Goal: Transaction & Acquisition: Obtain resource

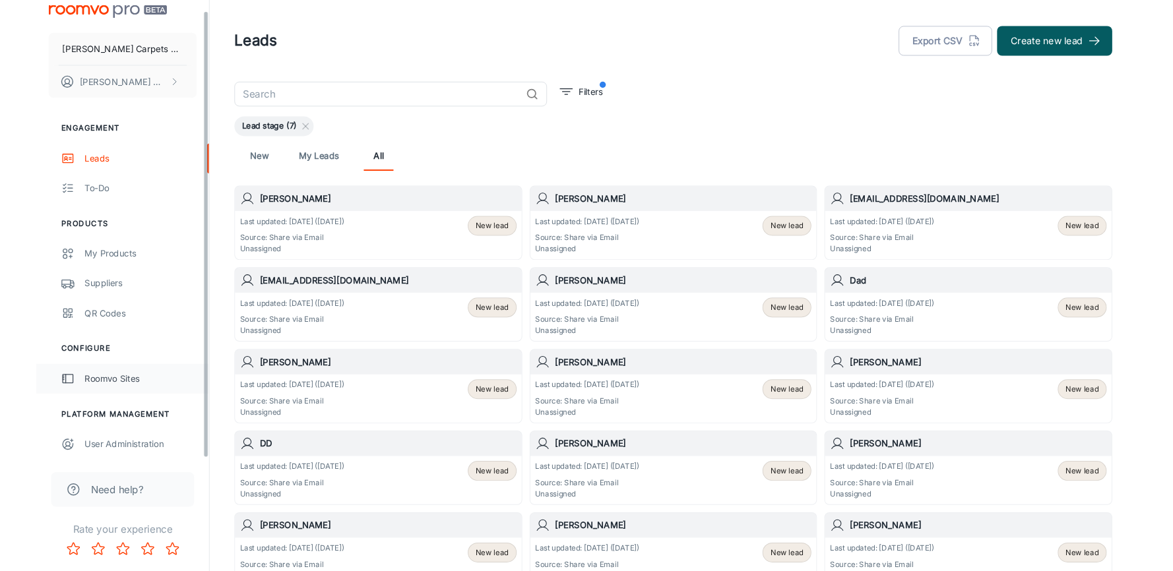
scroll to position [12, 0]
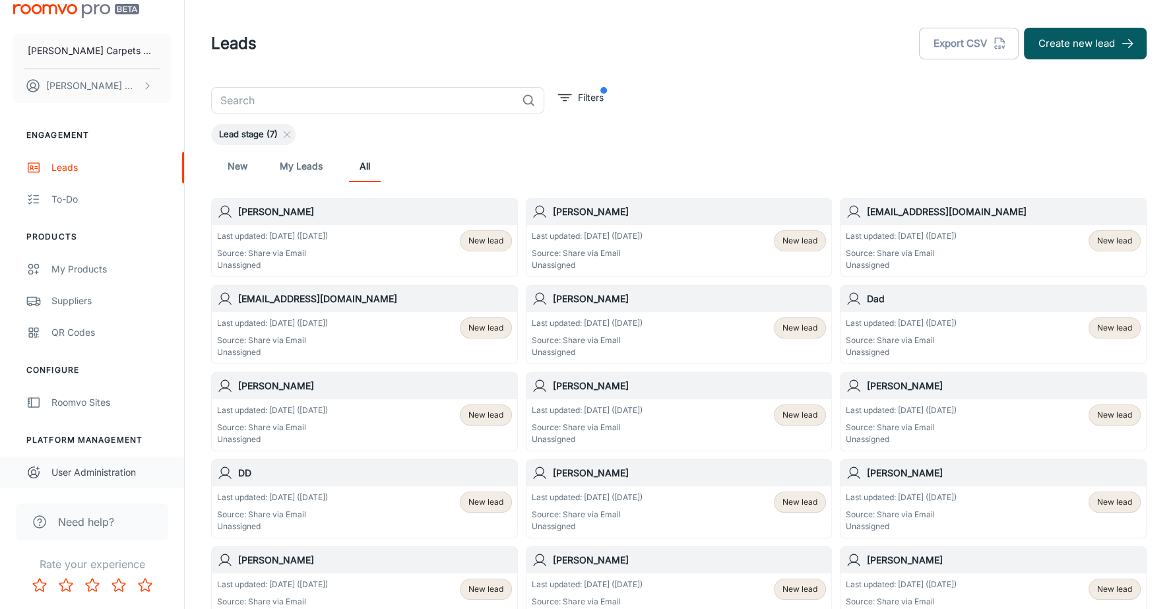
click at [99, 469] on div "User Administration" at bounding box center [110, 472] width 119 height 15
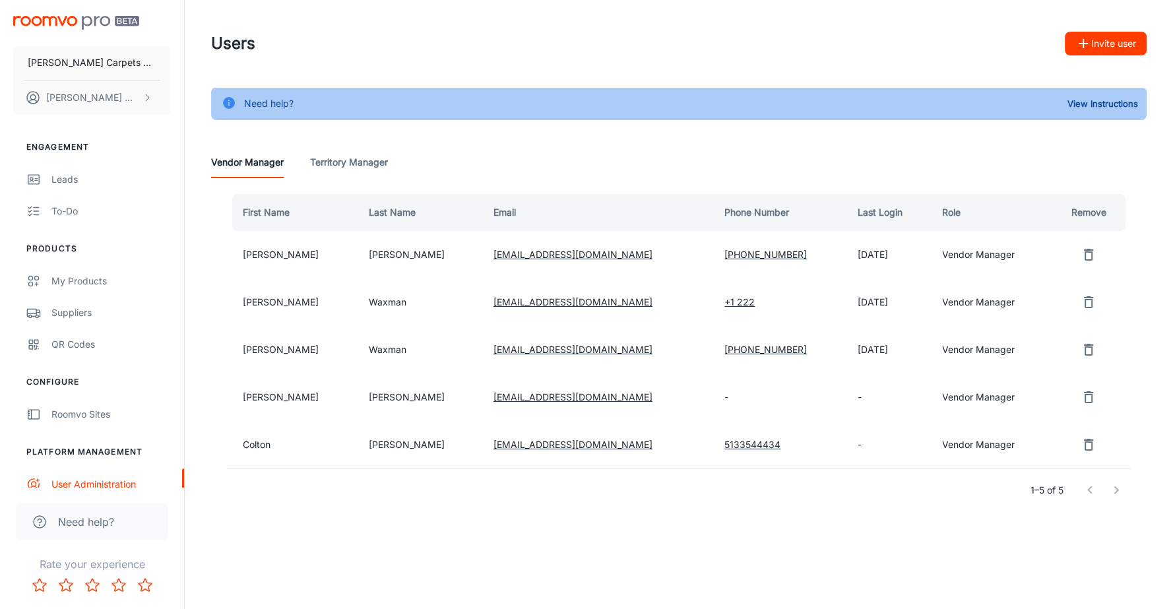
click at [1080, 306] on icon "remove user" at bounding box center [1088, 302] width 16 height 16
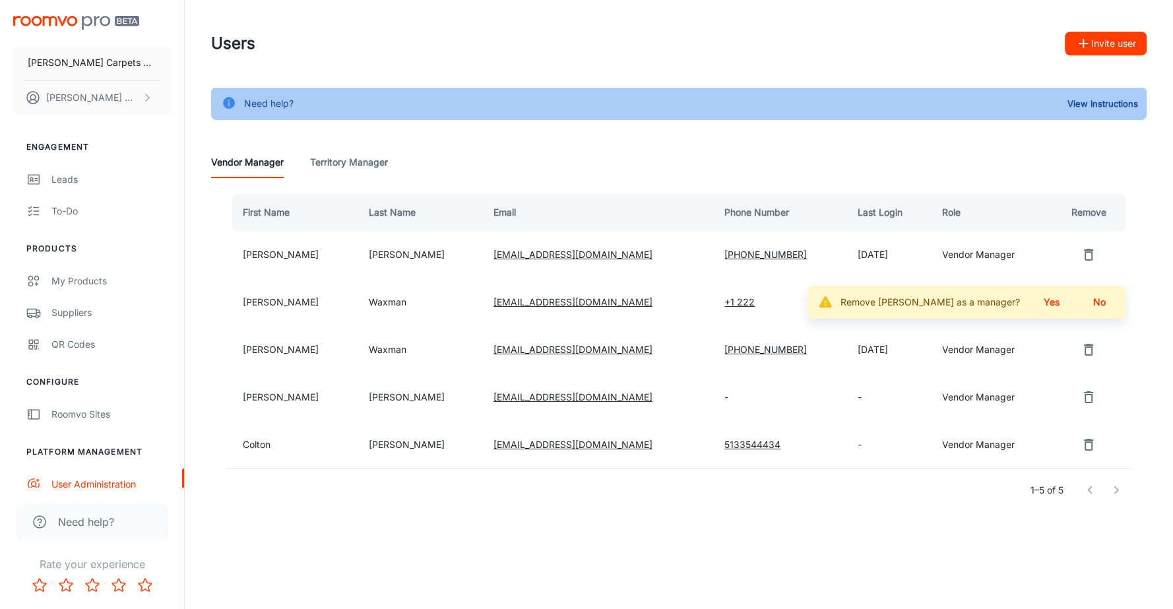
click at [1056, 305] on button "Yes" at bounding box center [1051, 302] width 42 height 24
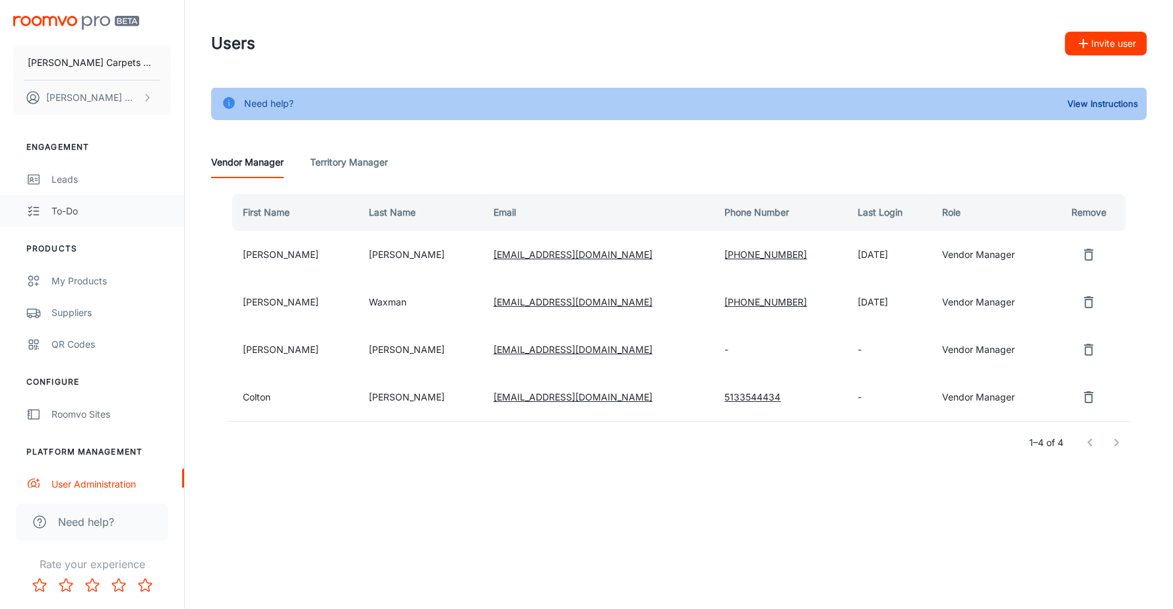
click at [74, 209] on div "To-do" at bounding box center [110, 211] width 119 height 15
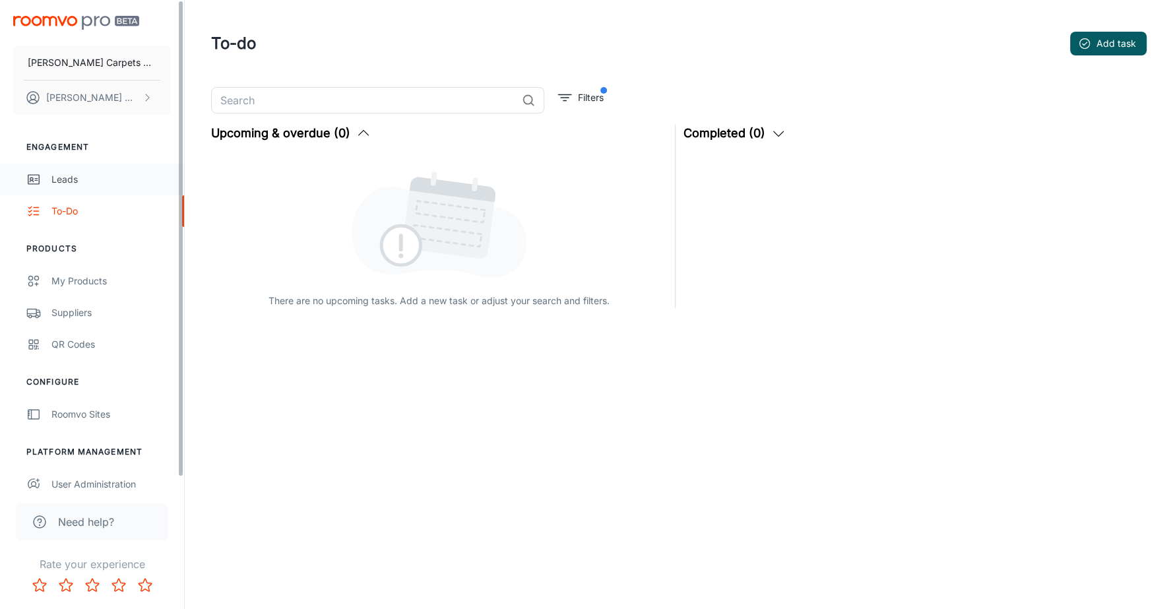
click at [75, 185] on div "Leads" at bounding box center [110, 179] width 119 height 15
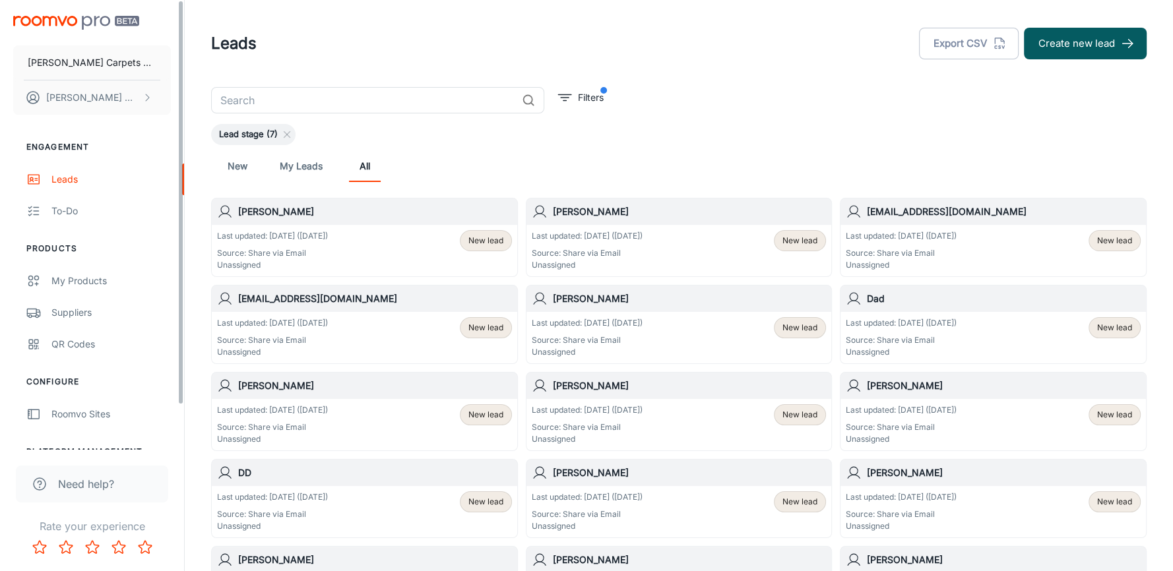
click at [38, 21] on img "scrollable content" at bounding box center [76, 23] width 126 height 14
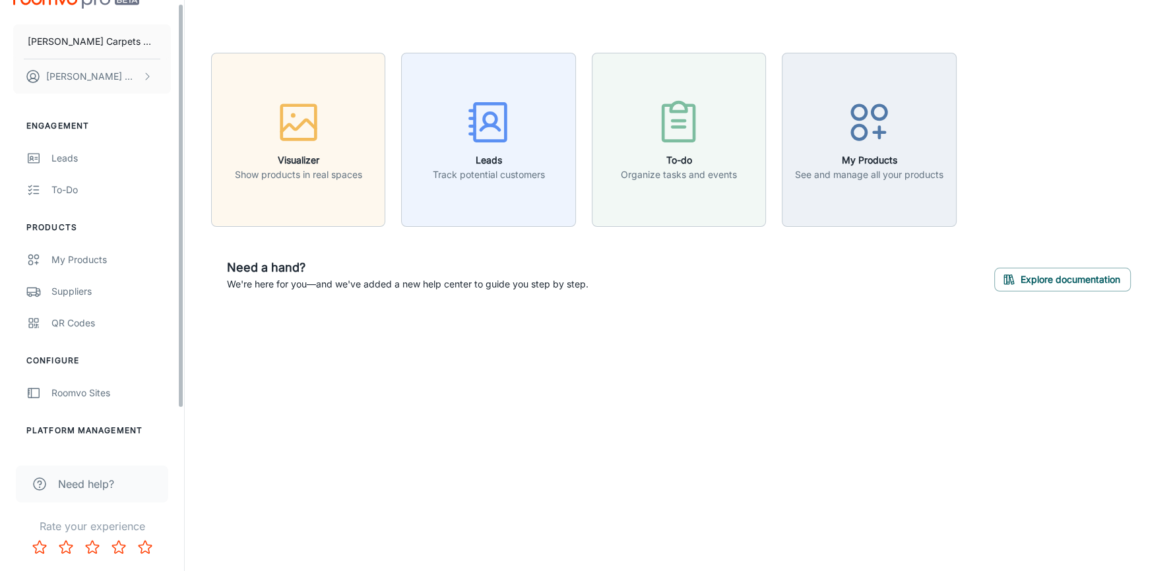
scroll to position [49, 0]
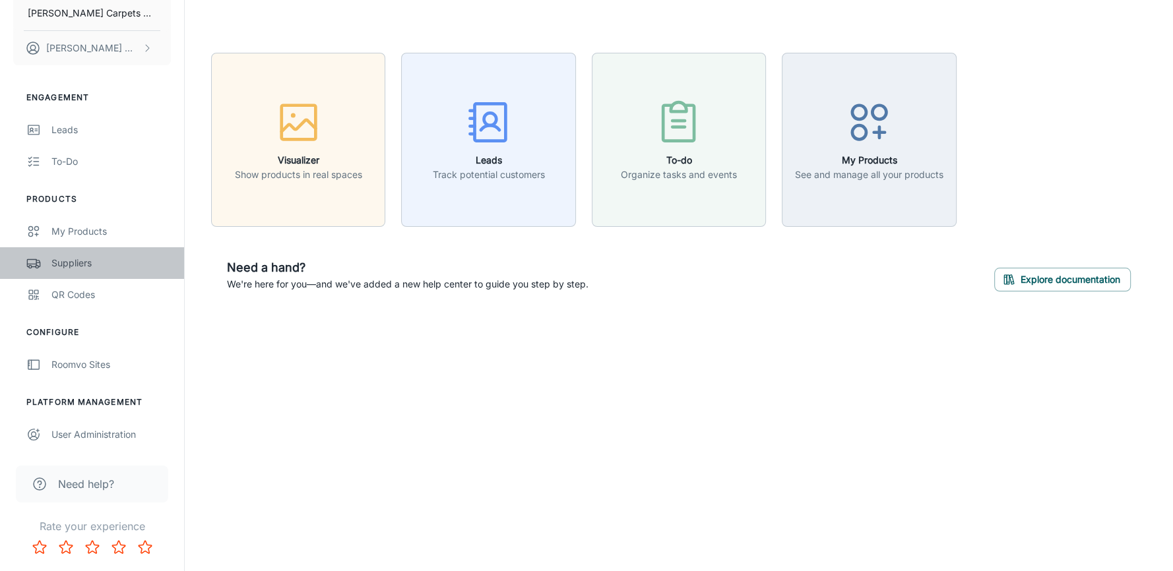
click at [70, 261] on div "Suppliers" at bounding box center [110, 263] width 119 height 15
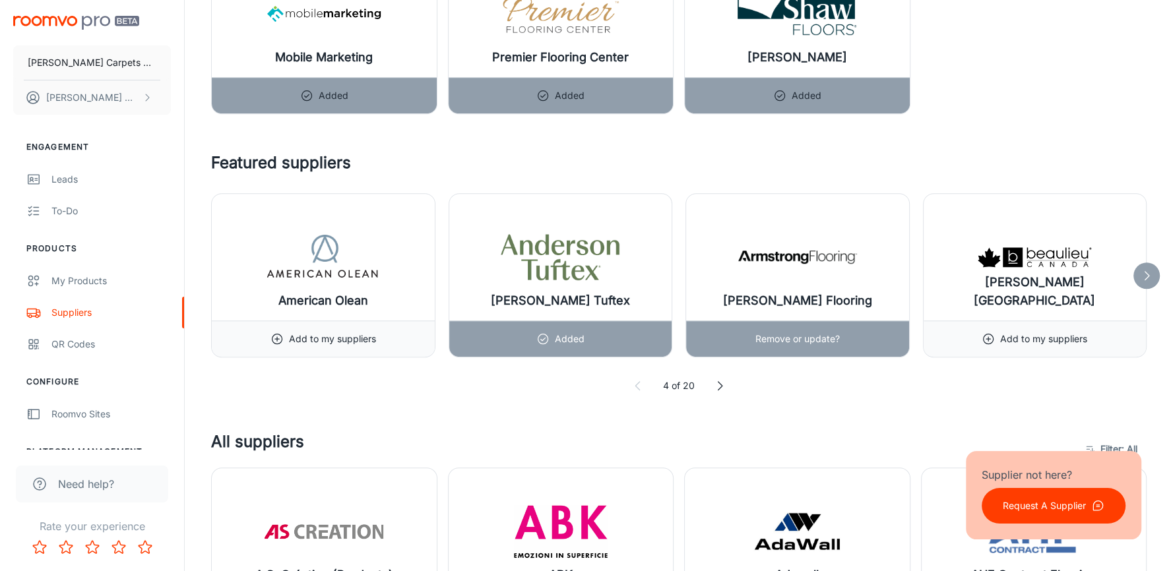
scroll to position [1040, 0]
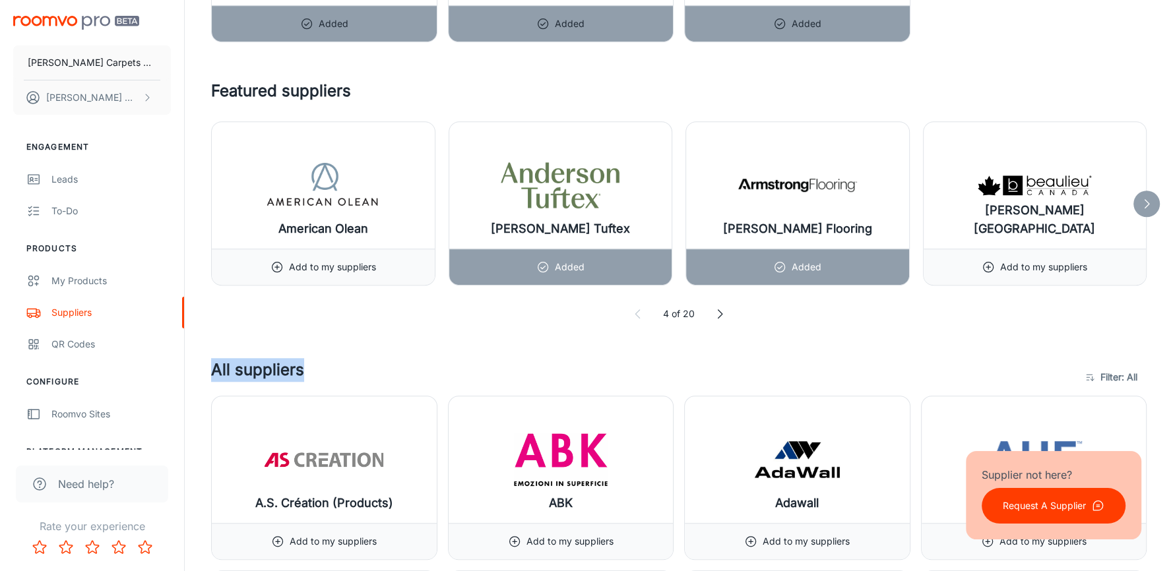
drag, startPoint x: 309, startPoint y: 365, endPoint x: 204, endPoint y: 366, distance: 104.9
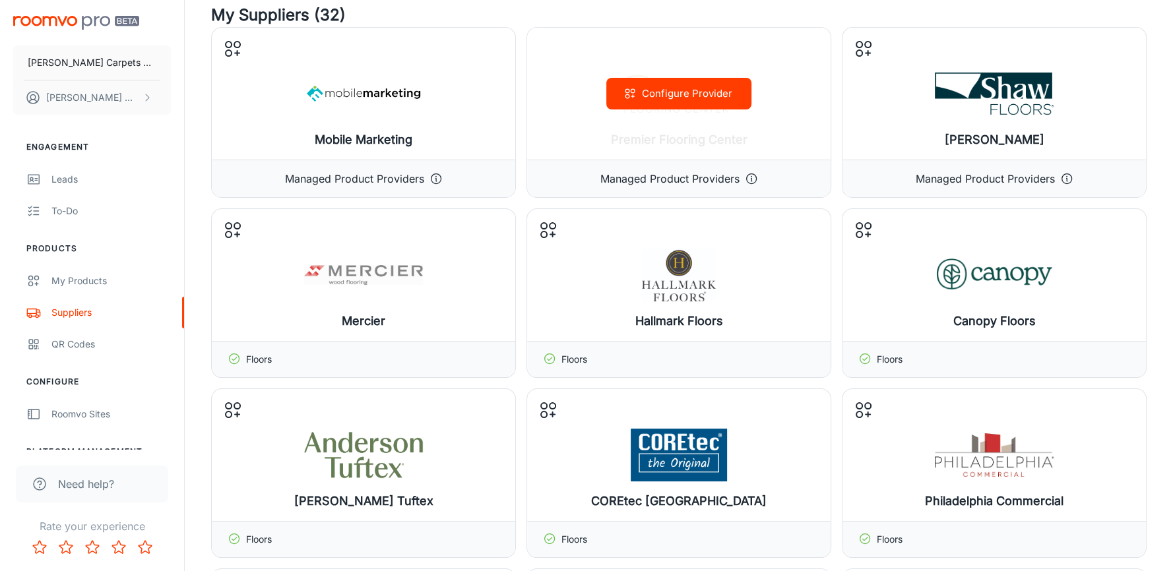
scroll to position [88, 0]
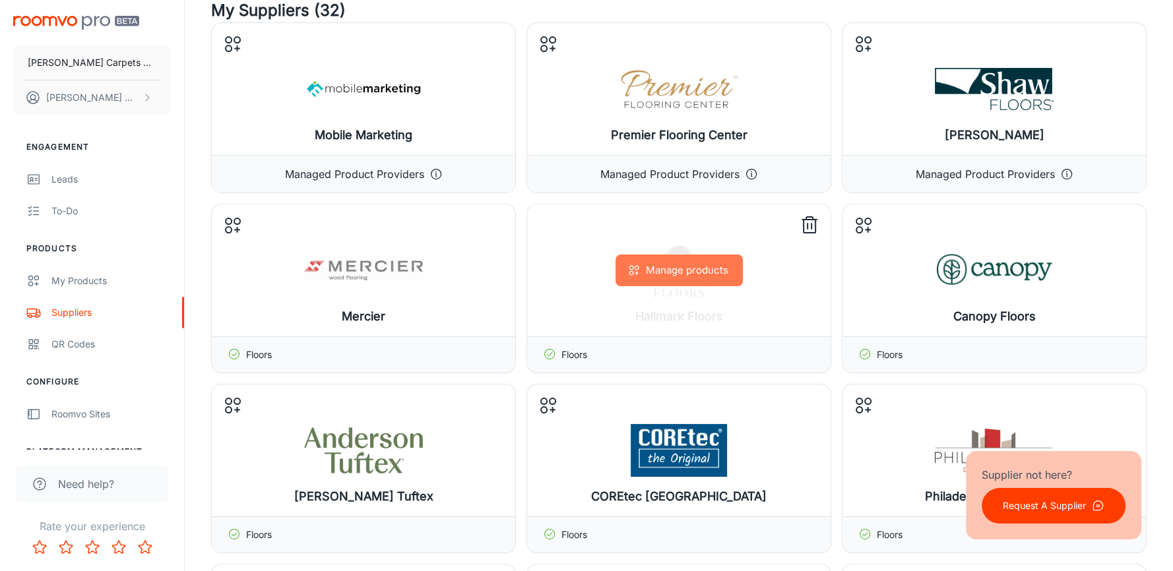
click at [671, 272] on button "Manage products" at bounding box center [678, 271] width 127 height 32
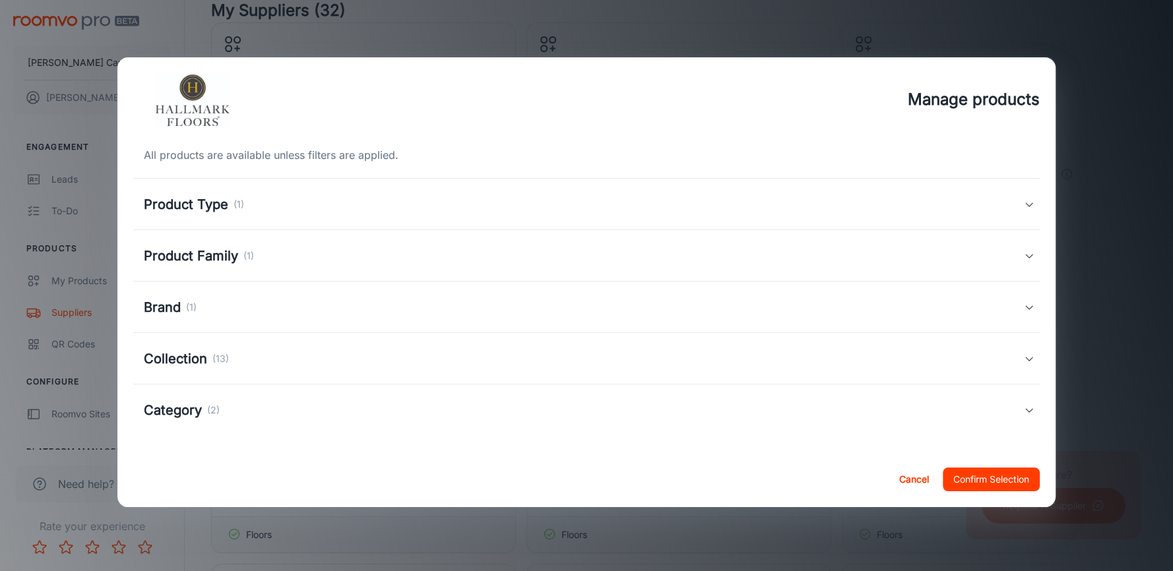
click at [260, 346] on div "Collection (13)" at bounding box center [586, 358] width 906 height 51
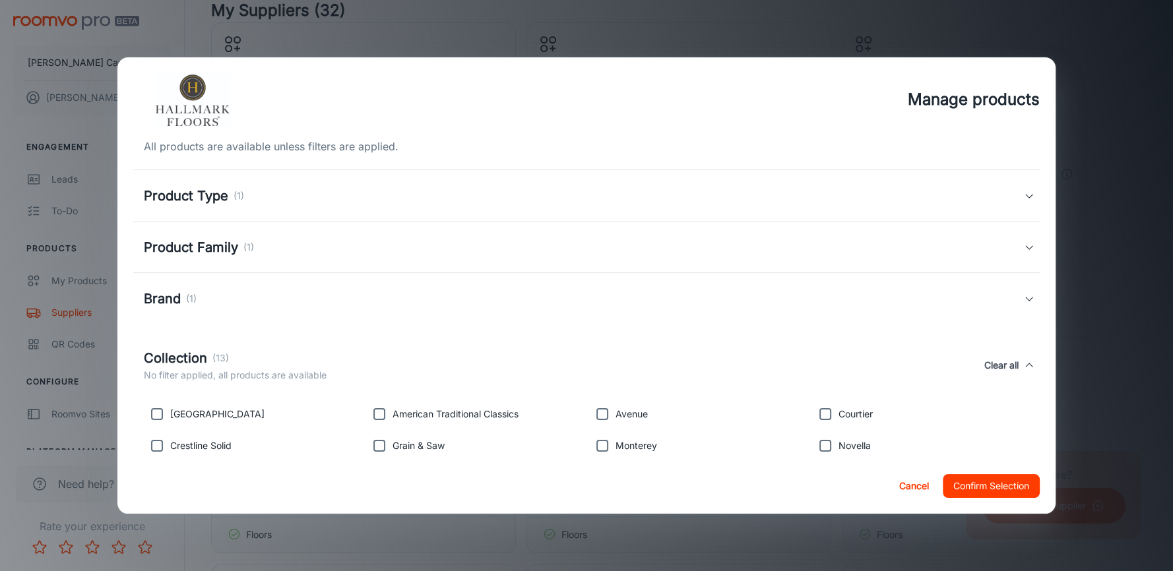
scroll to position [158, 0]
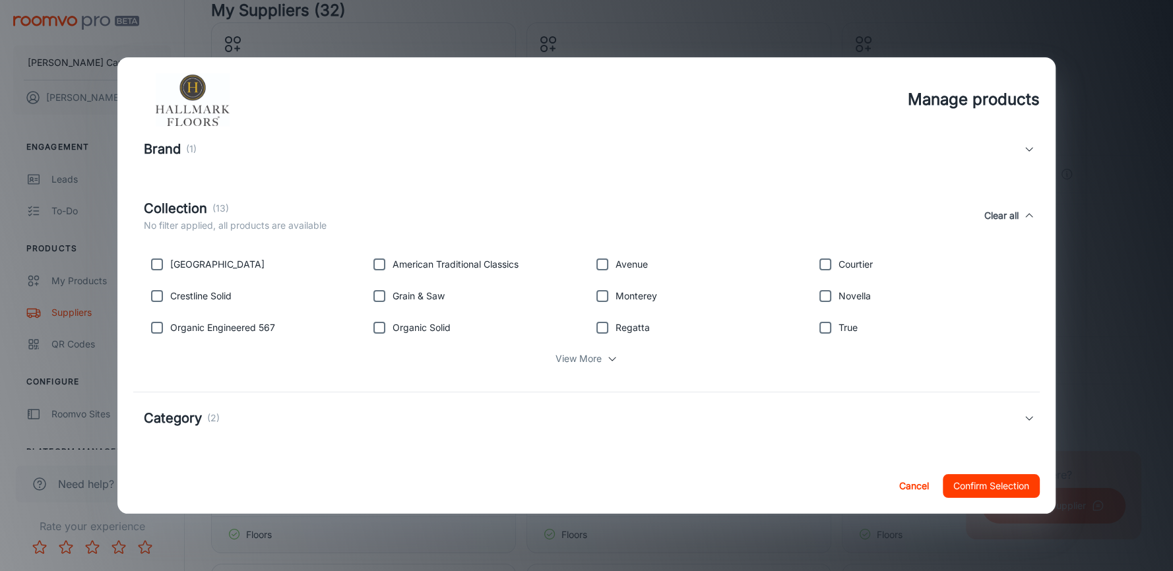
click at [464, 408] on div "Category (2)" at bounding box center [584, 418] width 880 height 20
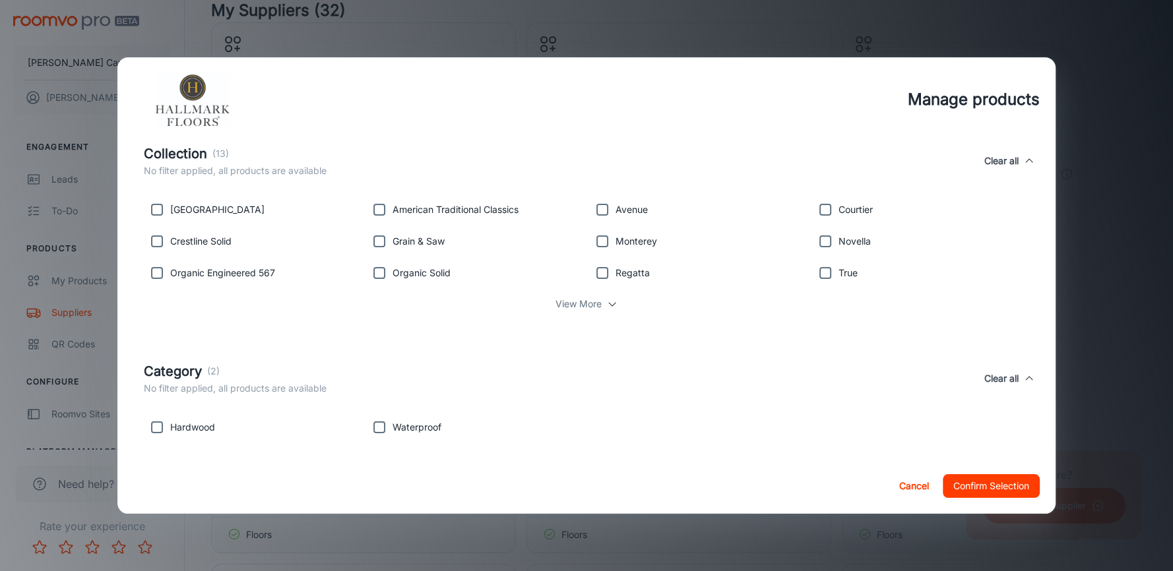
scroll to position [221, 0]
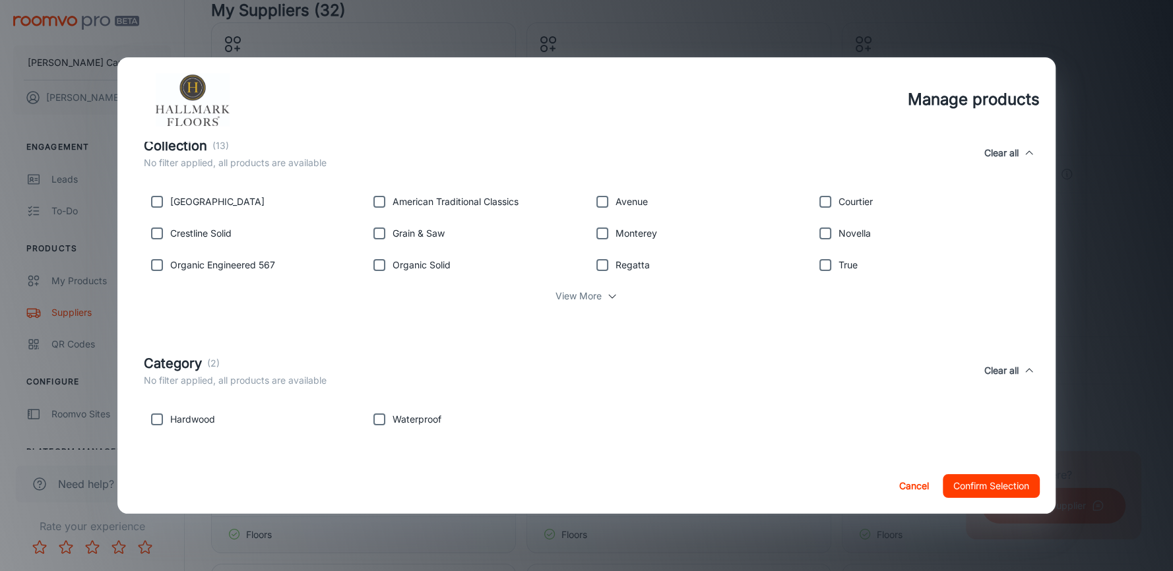
click at [431, 40] on div "Manage products All products are available unless filters are applied. Product …" at bounding box center [586, 285] width 1173 height 571
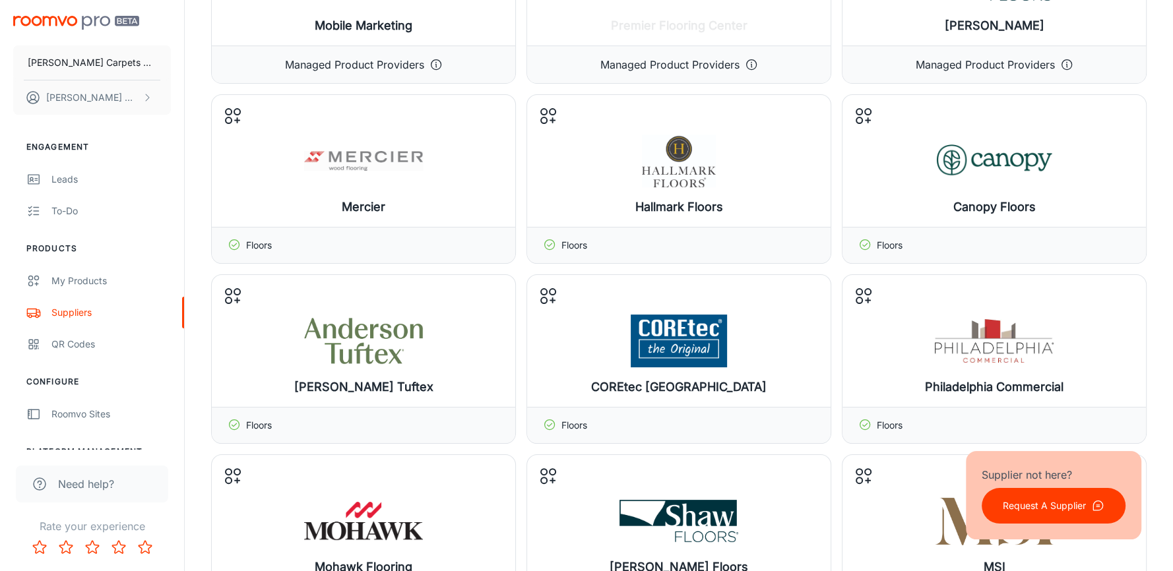
scroll to position [200, 0]
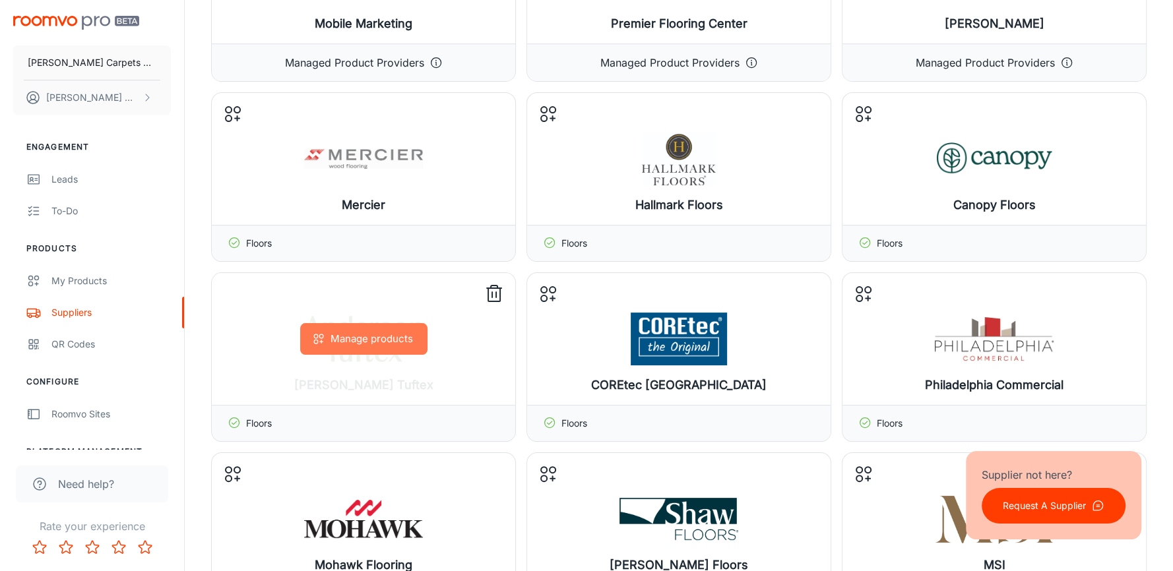
click at [330, 338] on button "Manage products" at bounding box center [363, 339] width 127 height 32
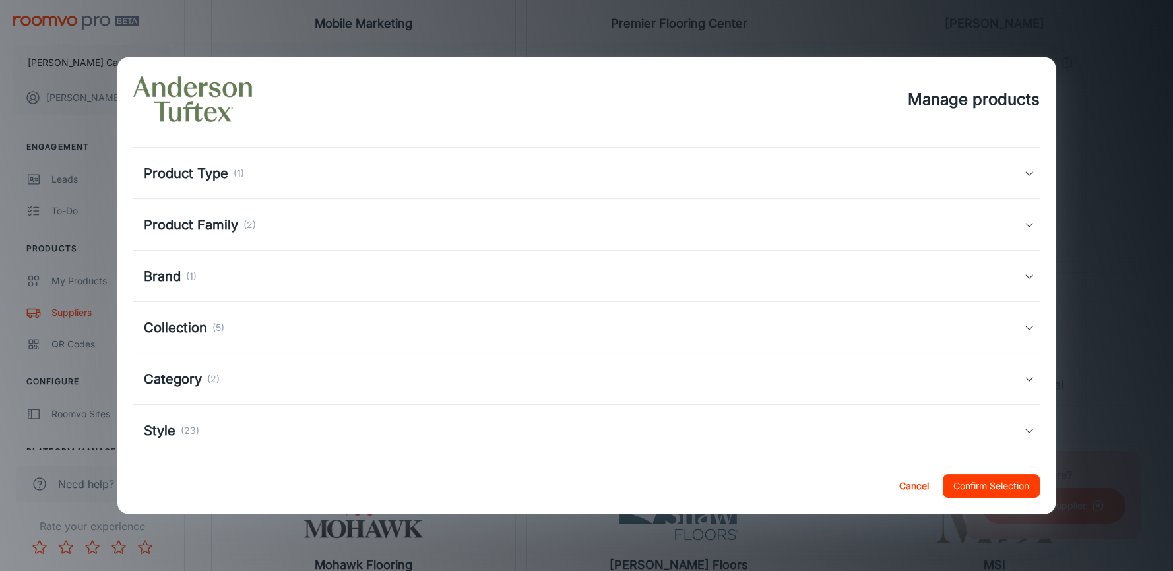
scroll to position [44, 0]
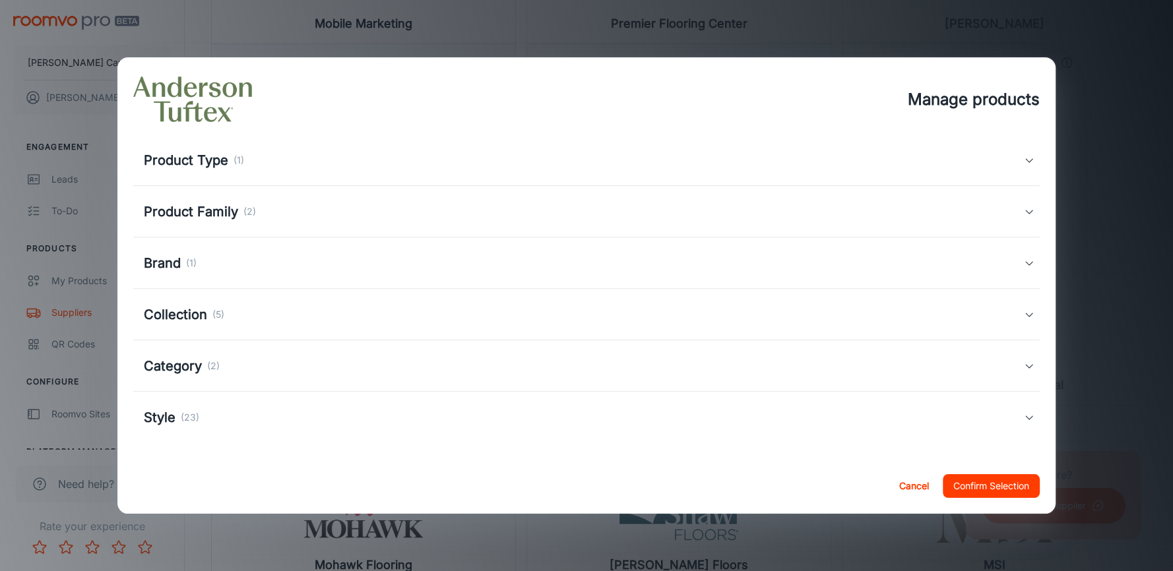
click at [224, 426] on div "Style (23)" at bounding box center [584, 418] width 880 height 20
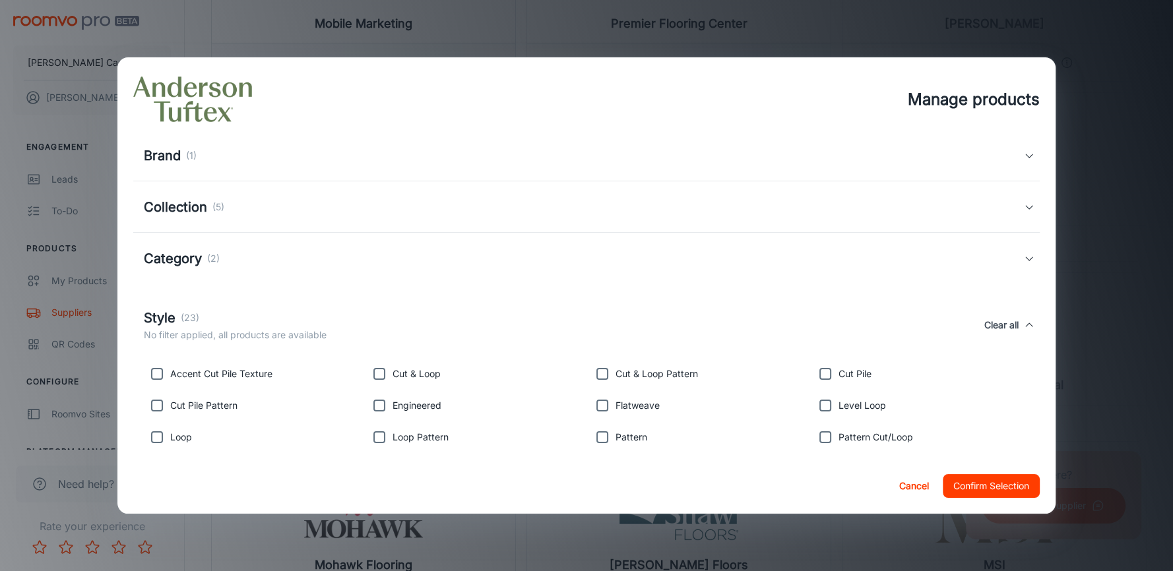
scroll to position [200, 0]
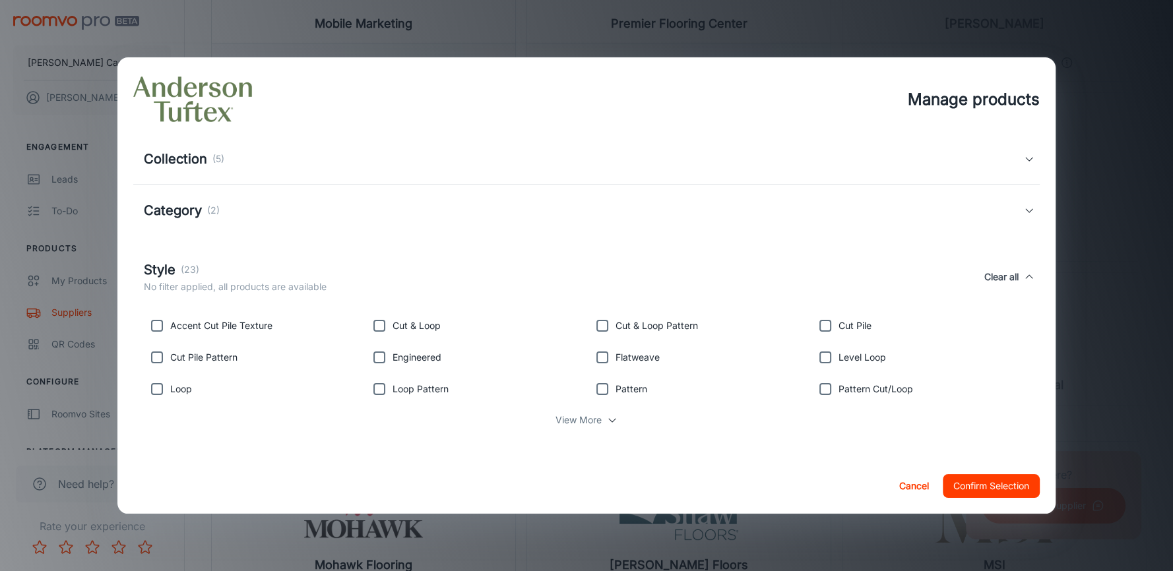
click at [1125, 177] on div "Manage products All products are available unless filters are applied. Product …" at bounding box center [586, 285] width 1173 height 571
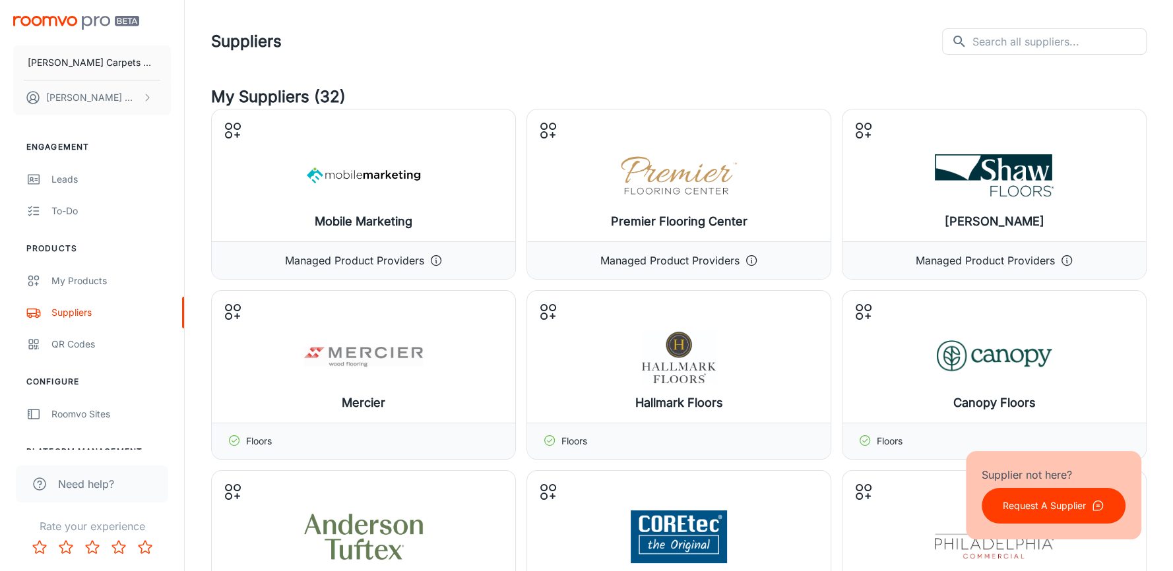
scroll to position [0, 0]
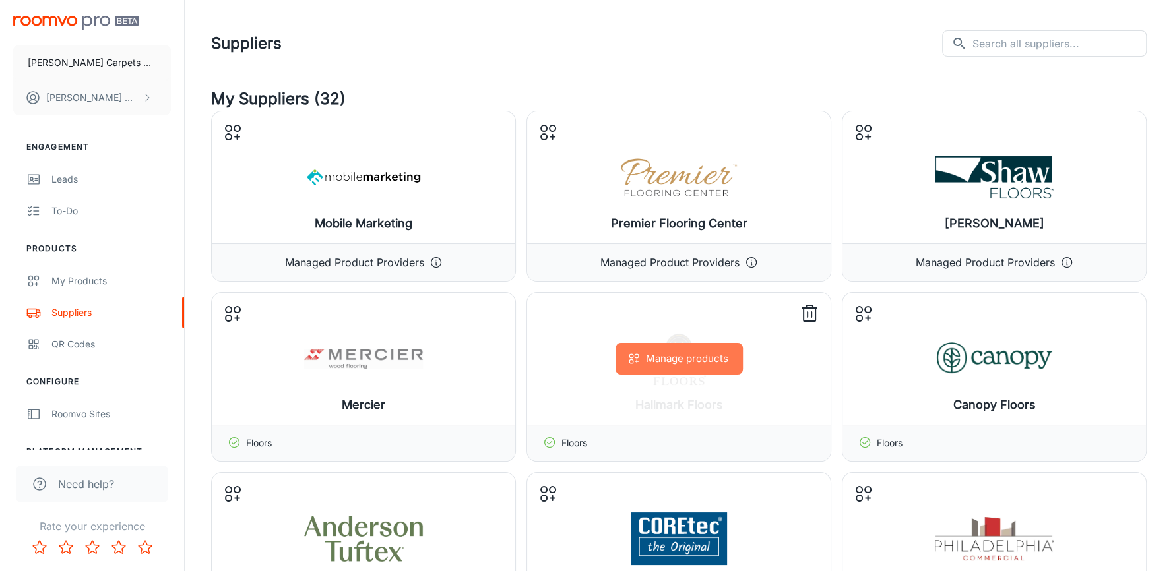
click at [701, 358] on button "Manage products" at bounding box center [678, 359] width 127 height 32
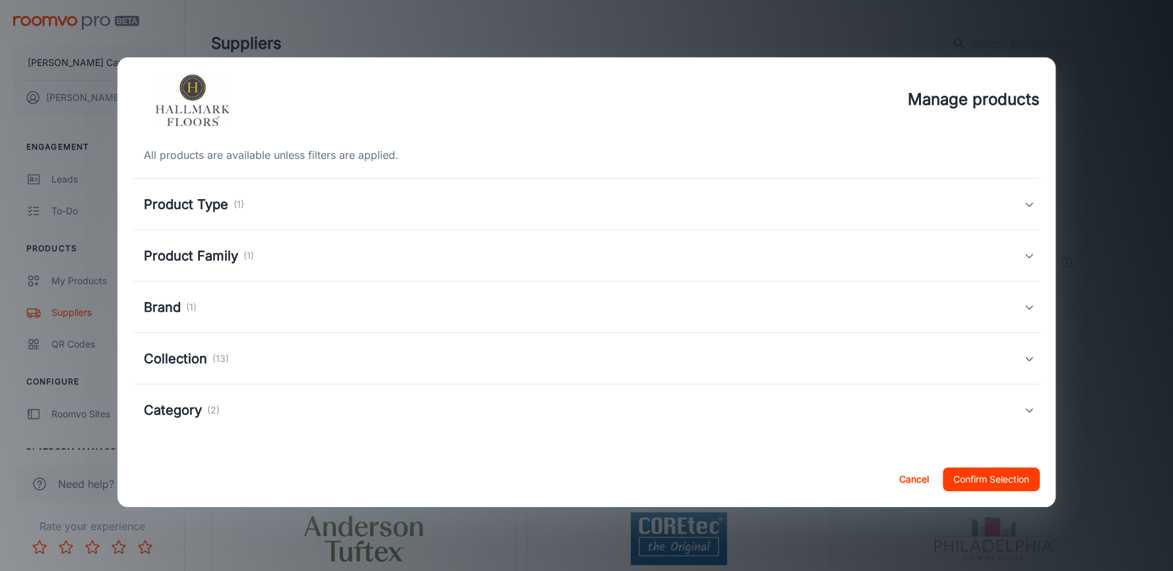
click at [1134, 98] on div "Manage products All products are available unless filters are applied. Product …" at bounding box center [586, 285] width 1173 height 571
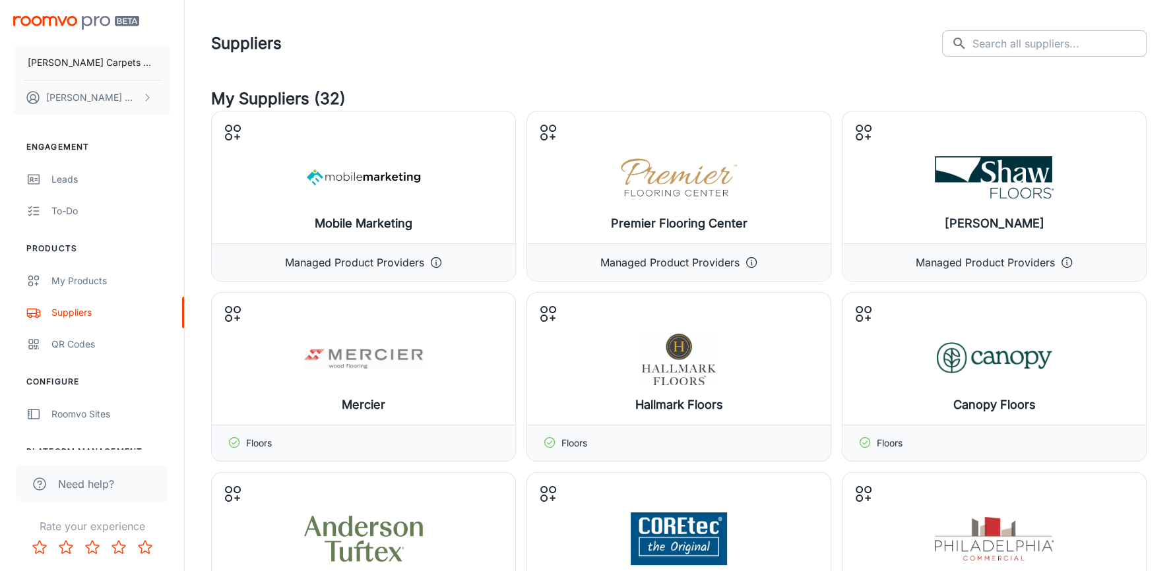
click at [1011, 37] on input "text" at bounding box center [1059, 43] width 174 height 26
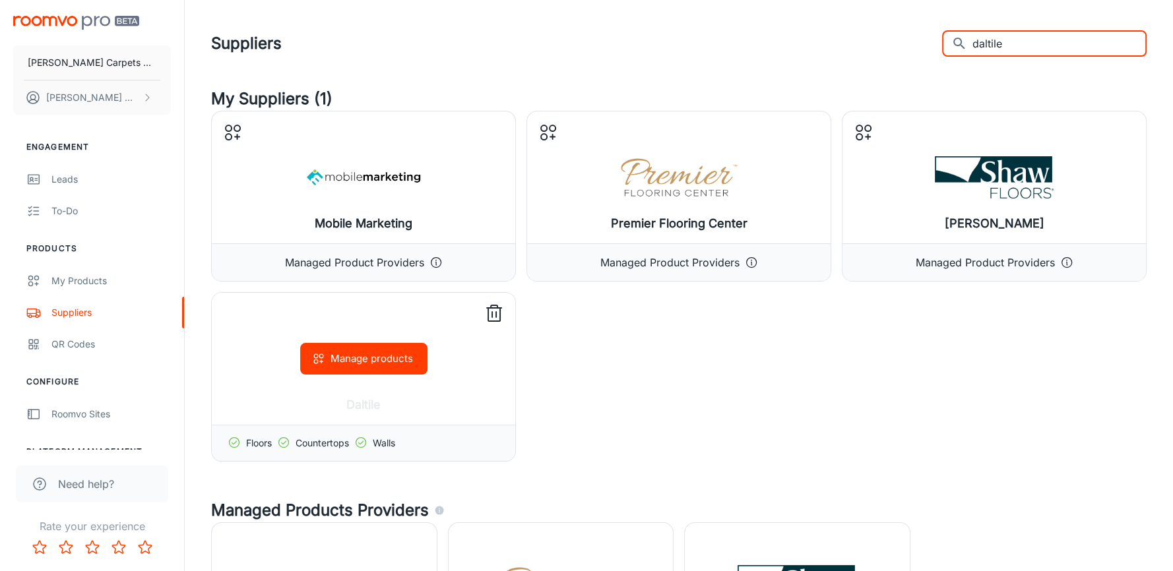
type input "daltile"
click at [367, 358] on button "Manage products" at bounding box center [363, 359] width 127 height 32
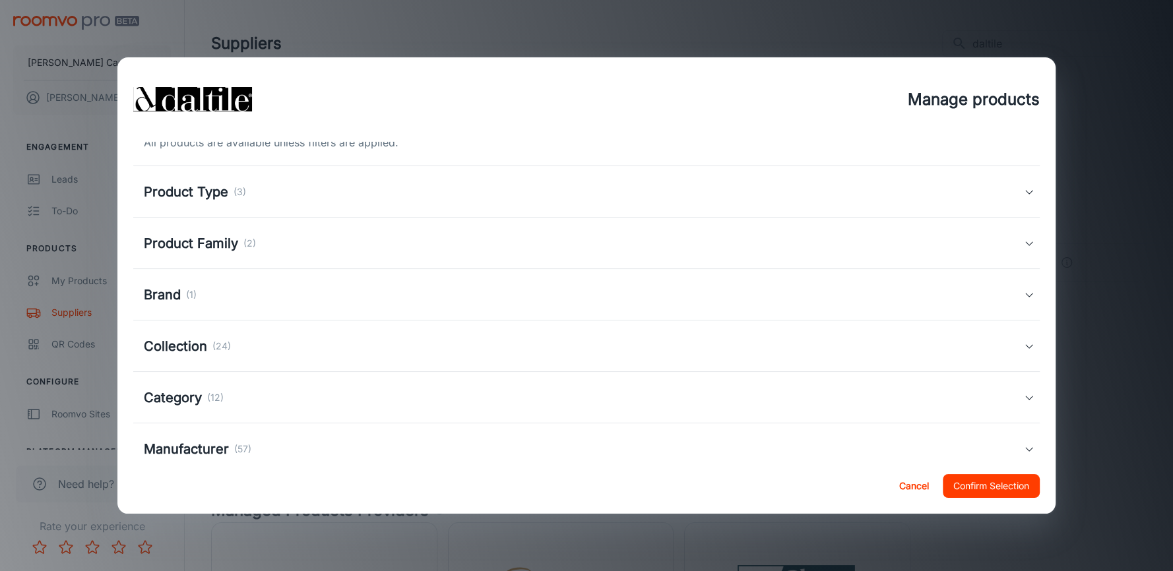
scroll to position [15, 0]
click at [199, 392] on h5 "Category" at bounding box center [173, 396] width 58 height 20
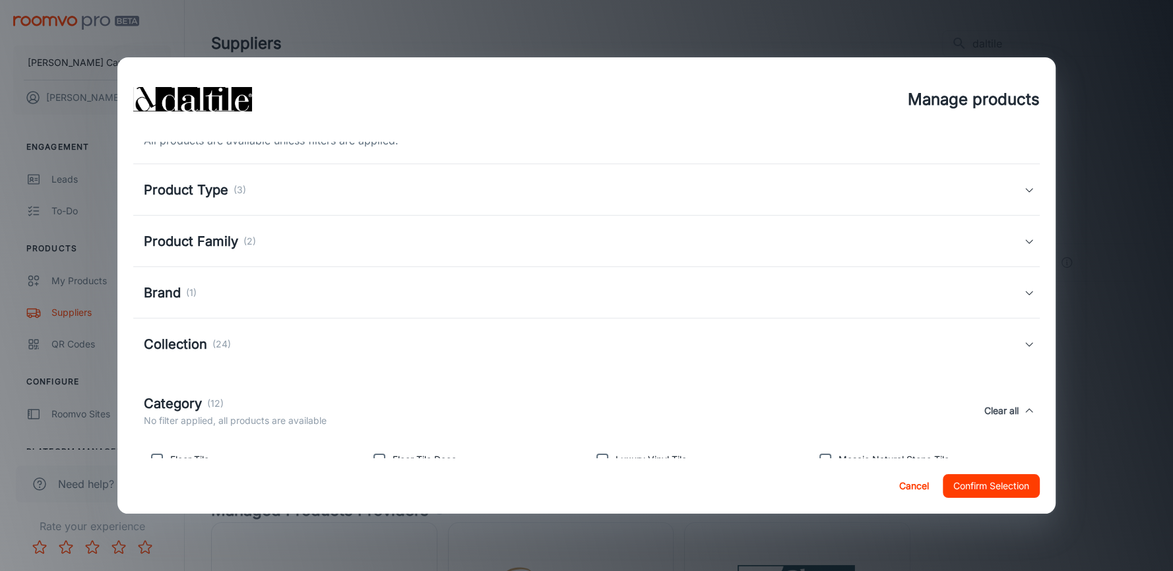
click at [218, 346] on p "(24)" at bounding box center [221, 344] width 18 height 15
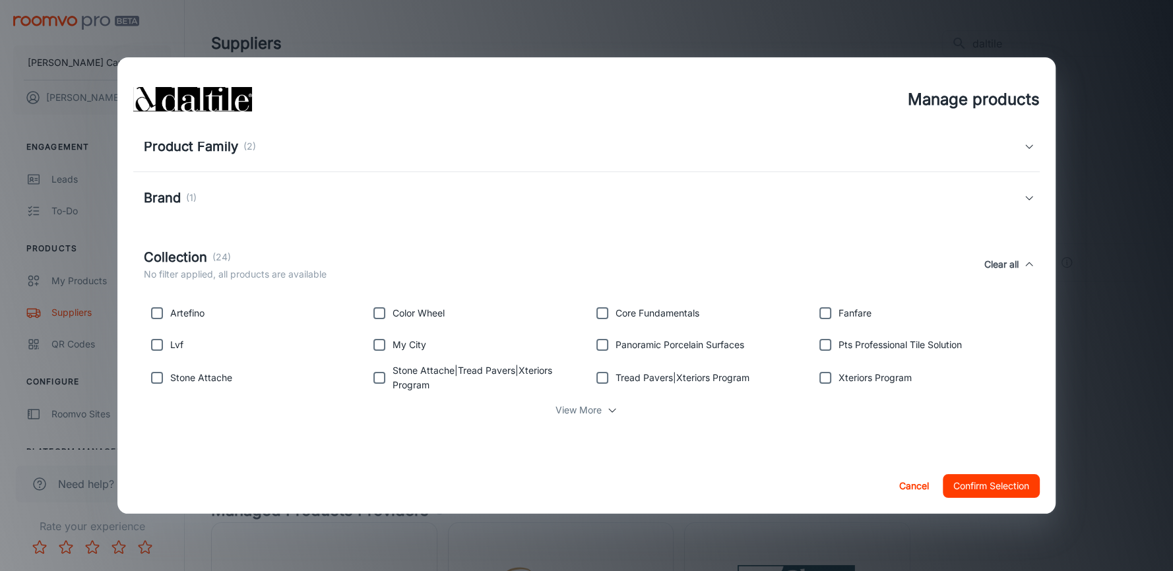
scroll to position [0, 0]
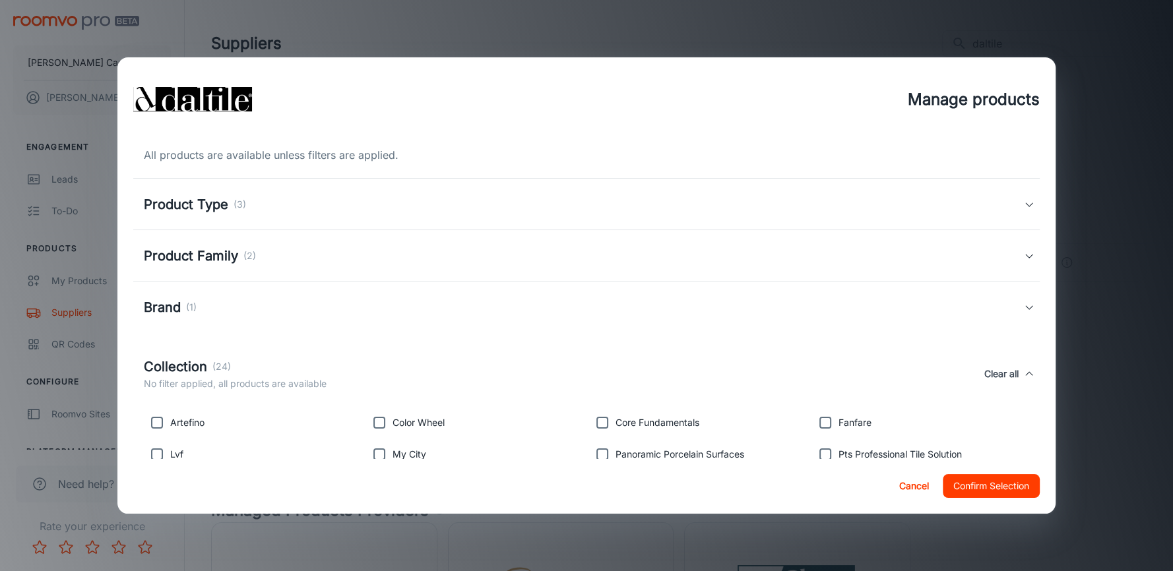
click at [276, 256] on div "Product Family (2)" at bounding box center [584, 256] width 880 height 20
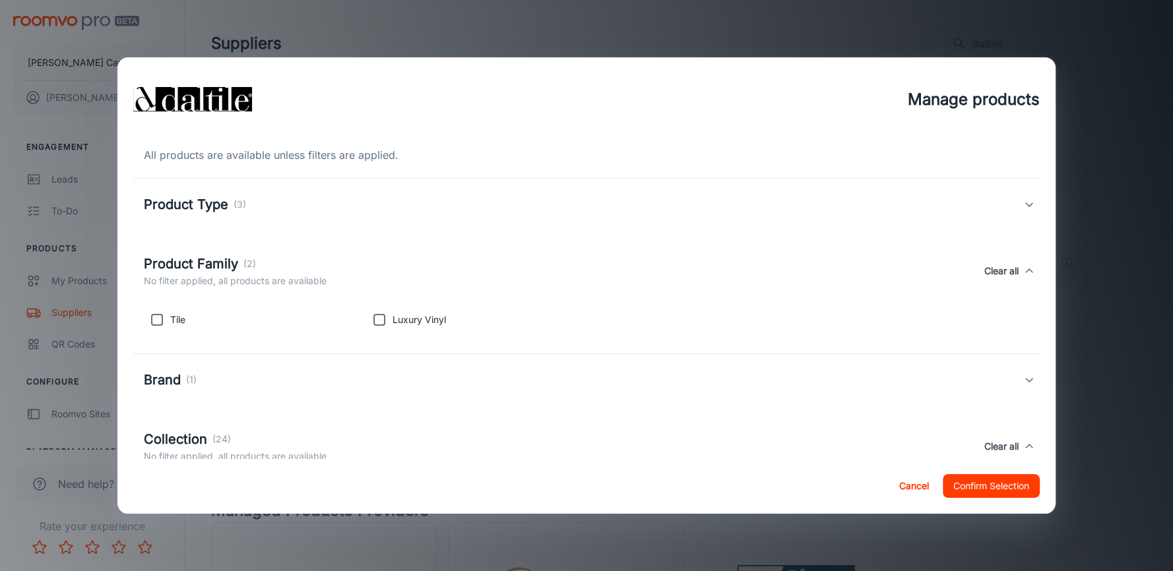
click at [282, 210] on div "Product Type (3)" at bounding box center [584, 205] width 880 height 20
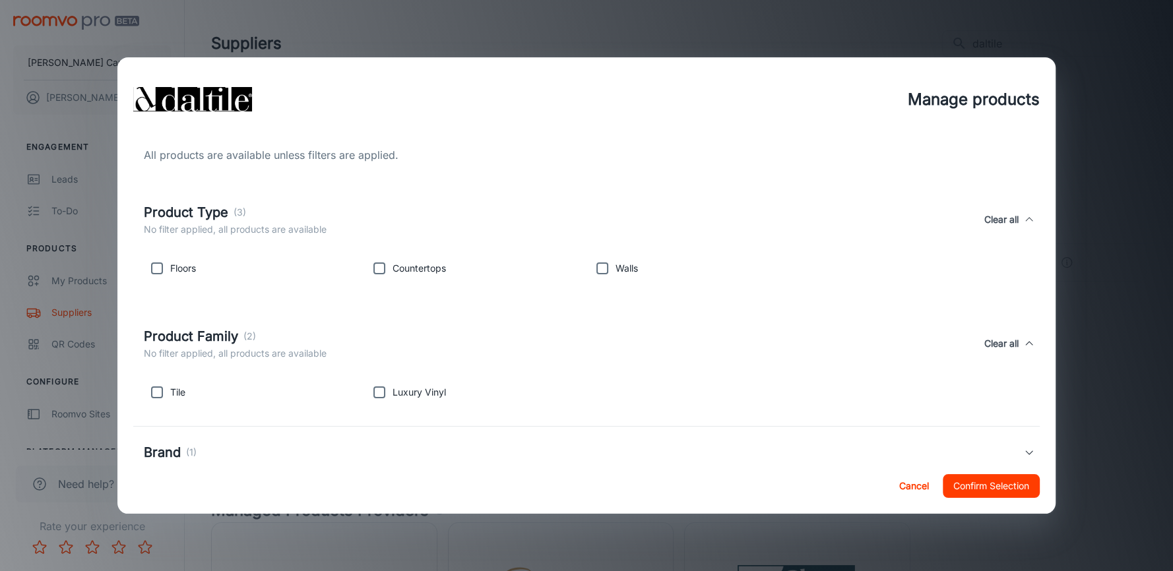
click at [900, 496] on button "Cancel" at bounding box center [913, 486] width 42 height 24
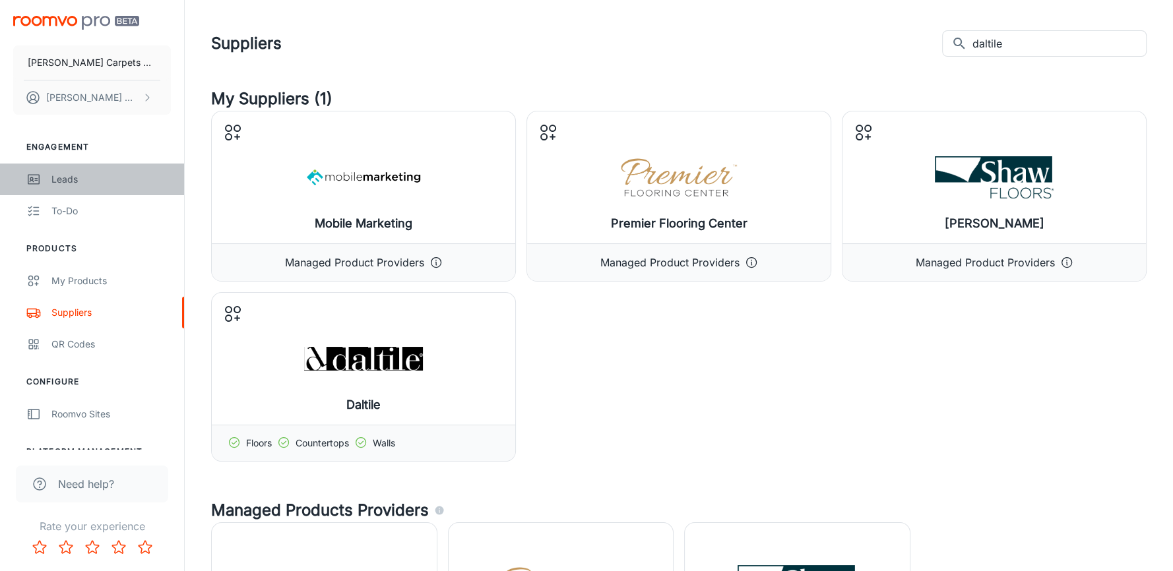
click at [63, 185] on div "Leads" at bounding box center [110, 179] width 119 height 15
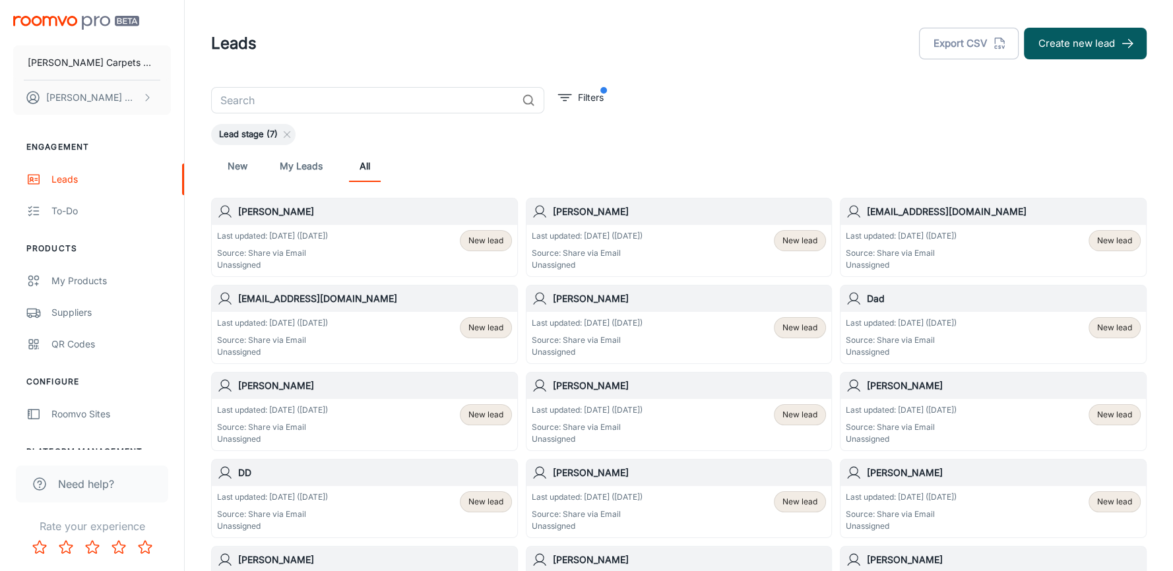
click at [377, 231] on div "Last updated: [DATE] ([DATE]) Source: Share via Email Unassigned New lead" at bounding box center [364, 250] width 295 height 41
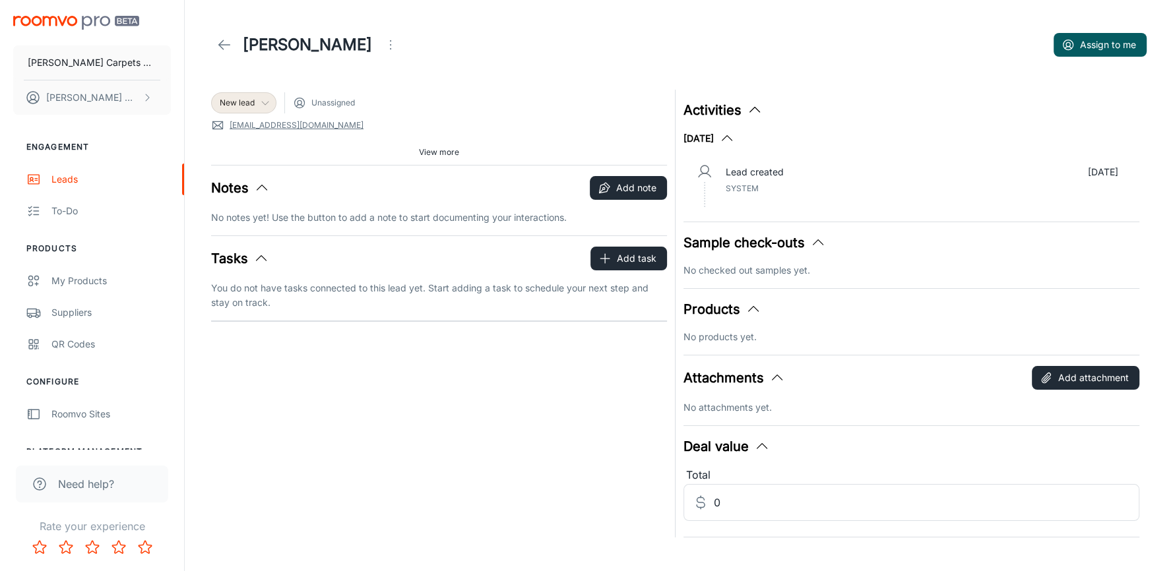
click at [261, 98] on icon at bounding box center [265, 103] width 11 height 11
click at [457, 82] on div at bounding box center [586, 285] width 1173 height 571
click at [626, 189] on button "Add note" at bounding box center [628, 188] width 77 height 24
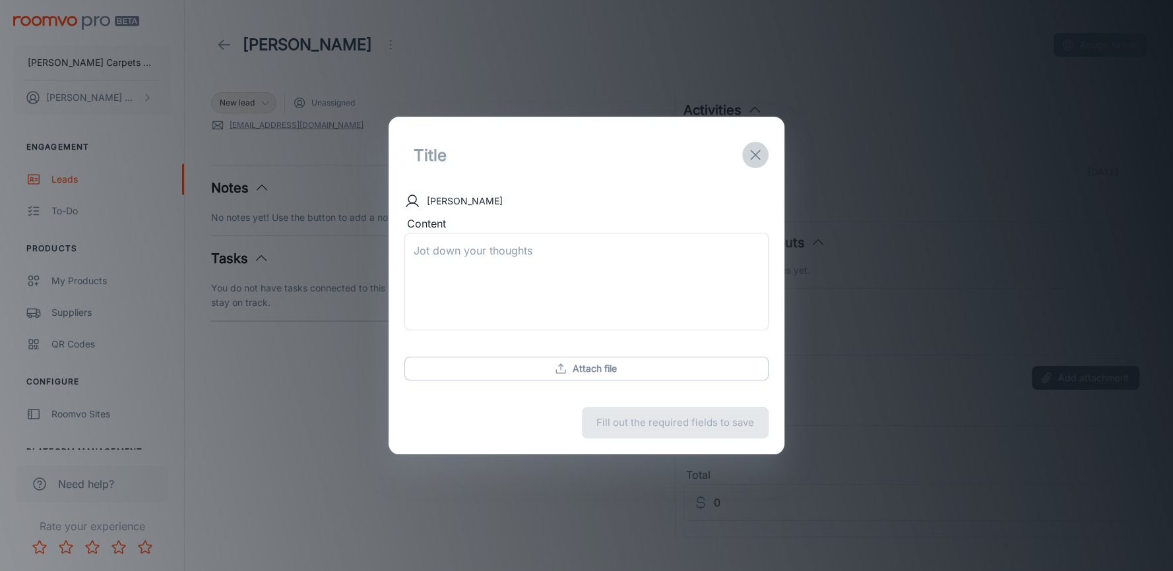
click at [759, 162] on icon "exit" at bounding box center [755, 155] width 16 height 16
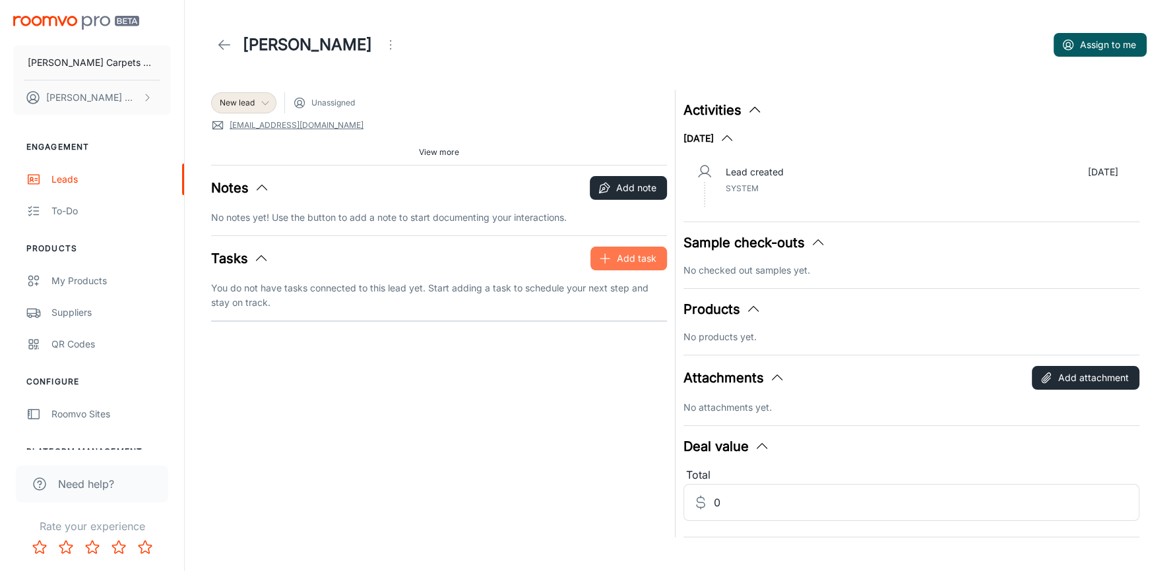
click at [644, 257] on button "Add task" at bounding box center [628, 259] width 77 height 24
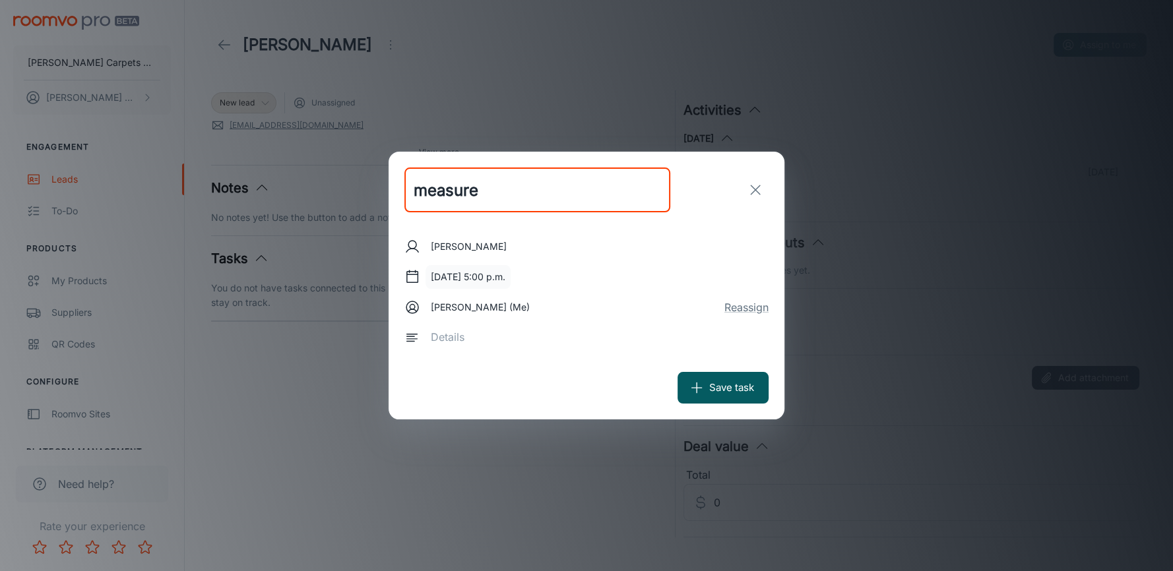
type input "measure"
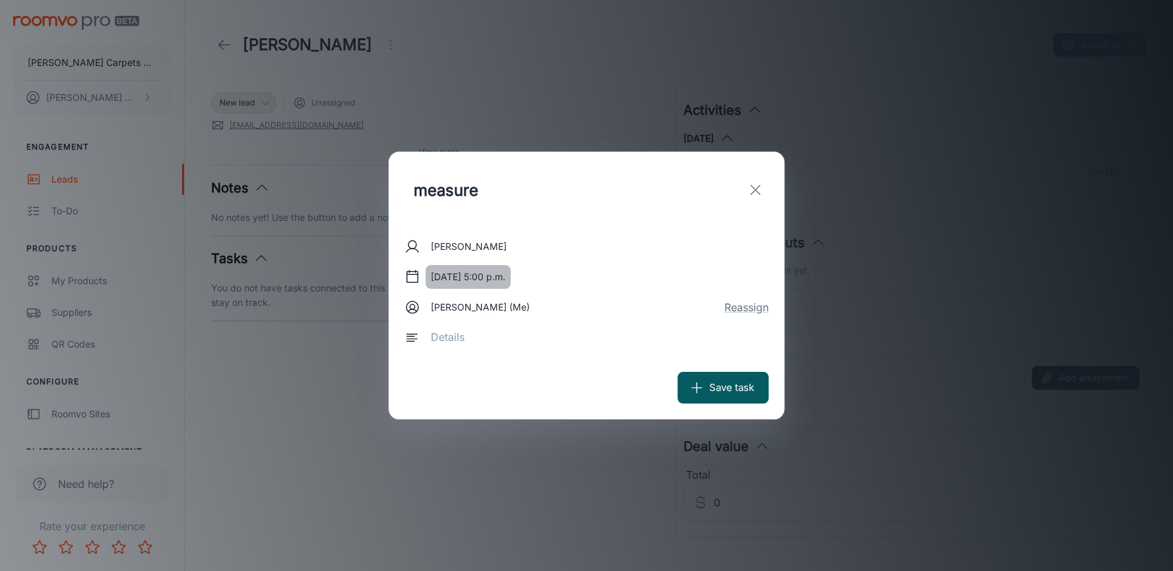
click at [504, 274] on button "[DATE] 5:00 p.m." at bounding box center [467, 277] width 85 height 24
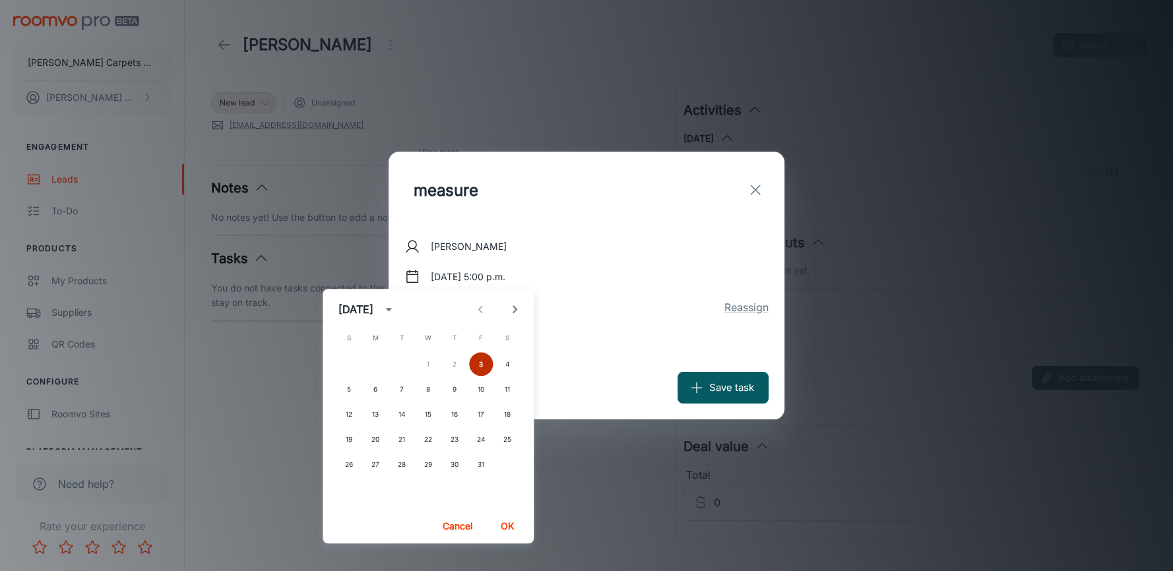
click at [478, 364] on button "3" at bounding box center [481, 364] width 24 height 24
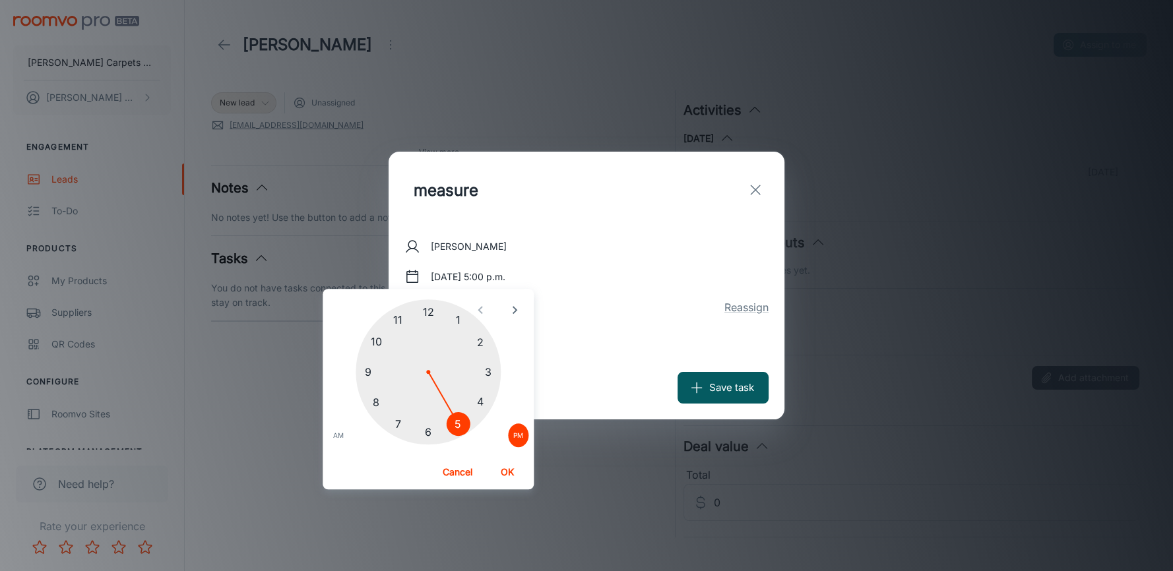
click at [509, 467] on button "OK" at bounding box center [507, 472] width 42 height 24
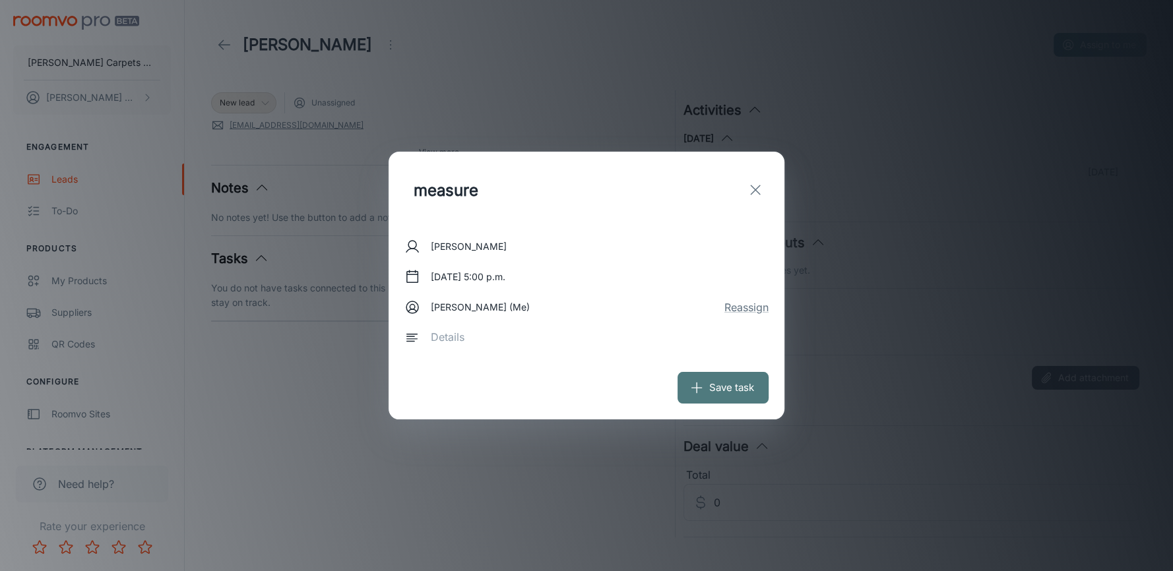
click at [707, 386] on button "Save task" at bounding box center [722, 388] width 91 height 32
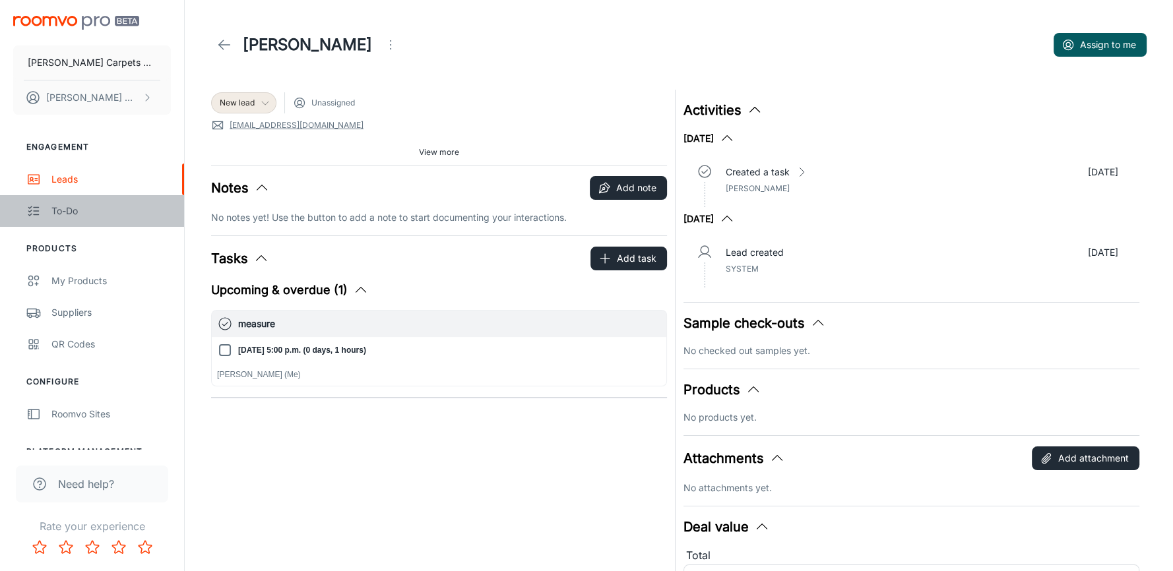
click at [73, 216] on div "To-do" at bounding box center [110, 211] width 119 height 15
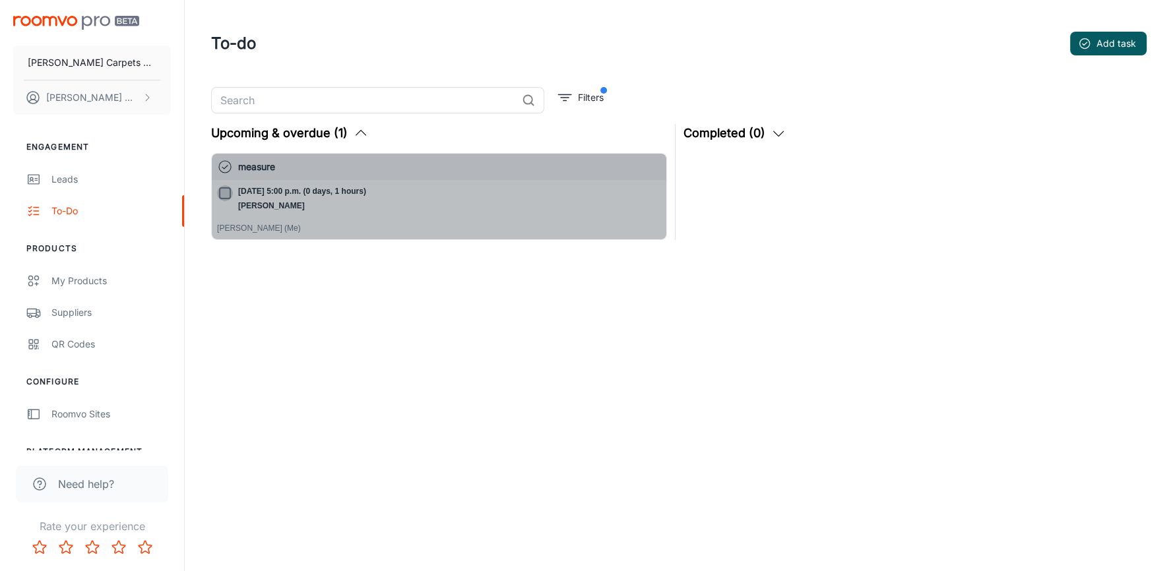
click at [226, 199] on input "[DATE] 5:00 p.m. (0 days, 1 hours) [PERSON_NAME]" at bounding box center [225, 193] width 16 height 16
checkbox input "true"
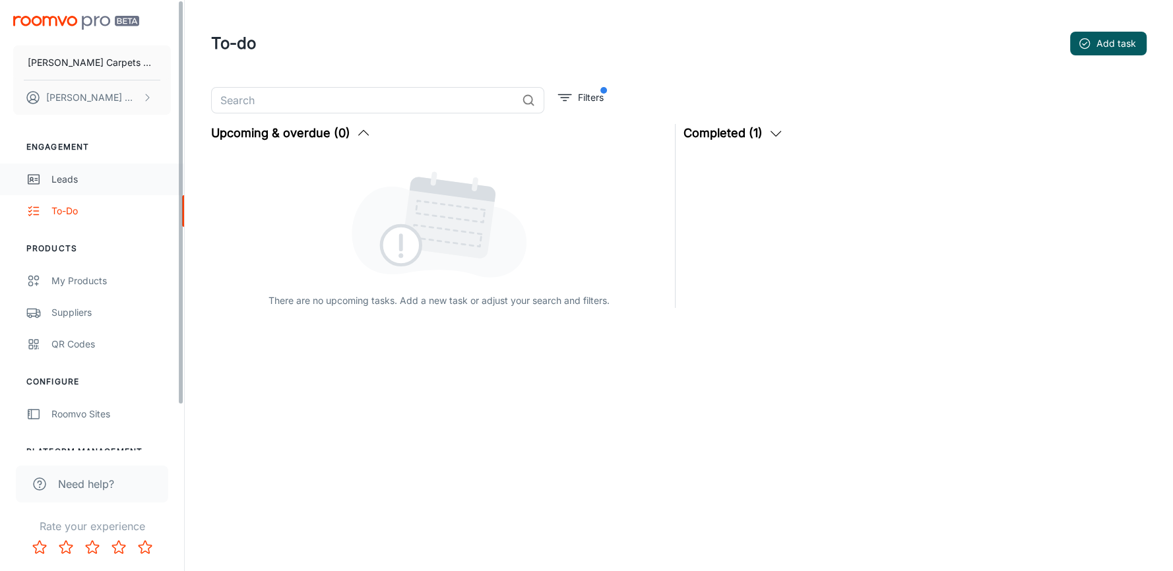
click at [95, 175] on div "Leads" at bounding box center [110, 179] width 119 height 15
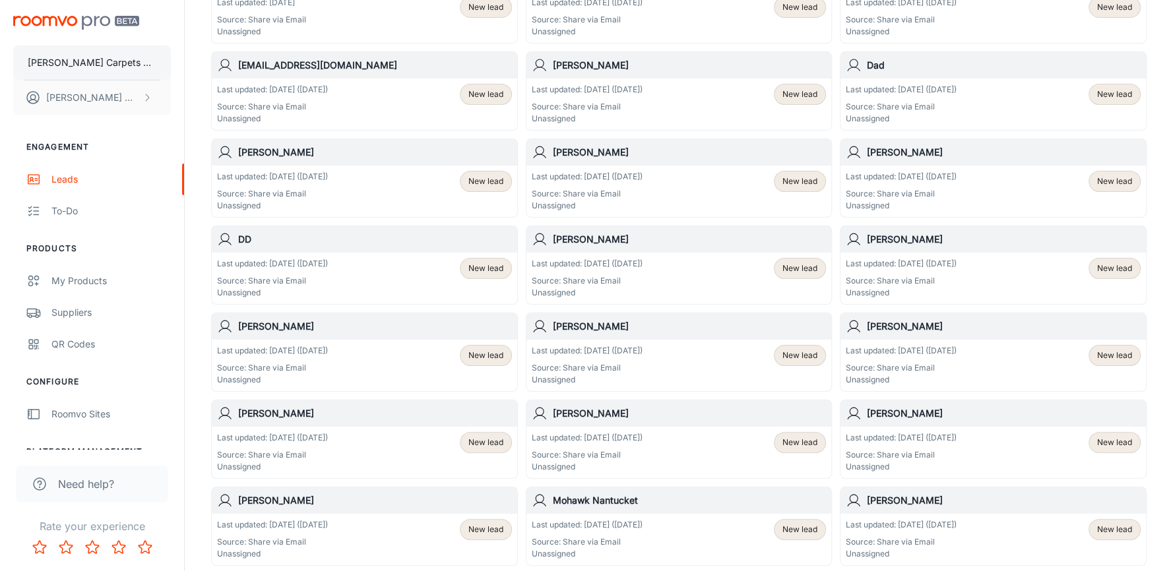
click at [127, 63] on p "[PERSON_NAME] Carpets & Floors" at bounding box center [92, 62] width 129 height 15
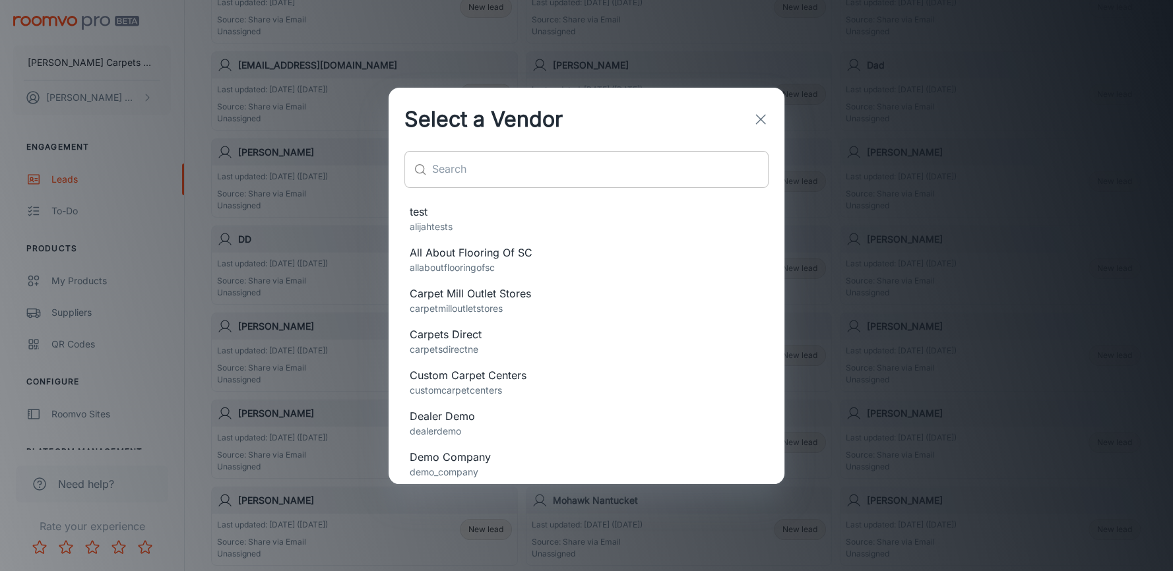
click at [486, 151] on input "text" at bounding box center [600, 169] width 336 height 37
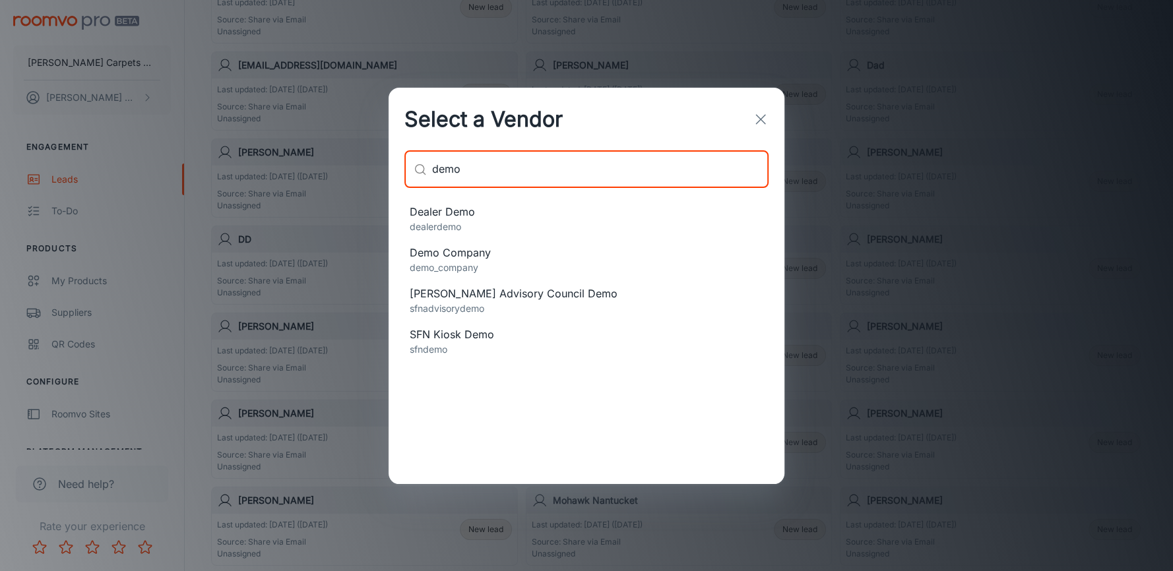
type input "demo"
click at [497, 216] on span "Dealer Demo" at bounding box center [587, 212] width 354 height 16
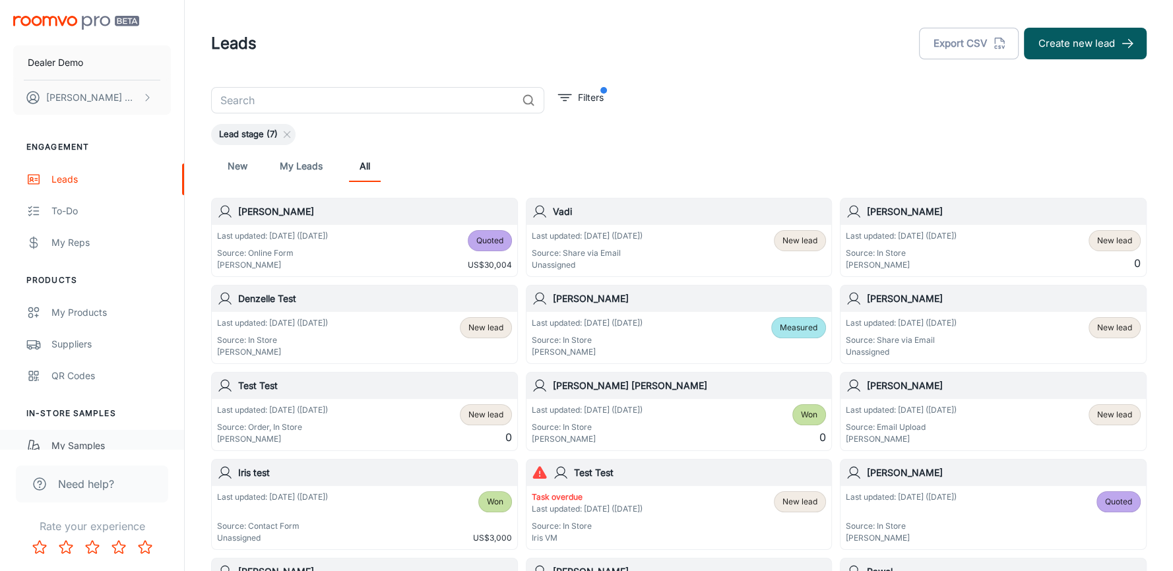
click at [102, 441] on div "My Samples" at bounding box center [110, 446] width 119 height 15
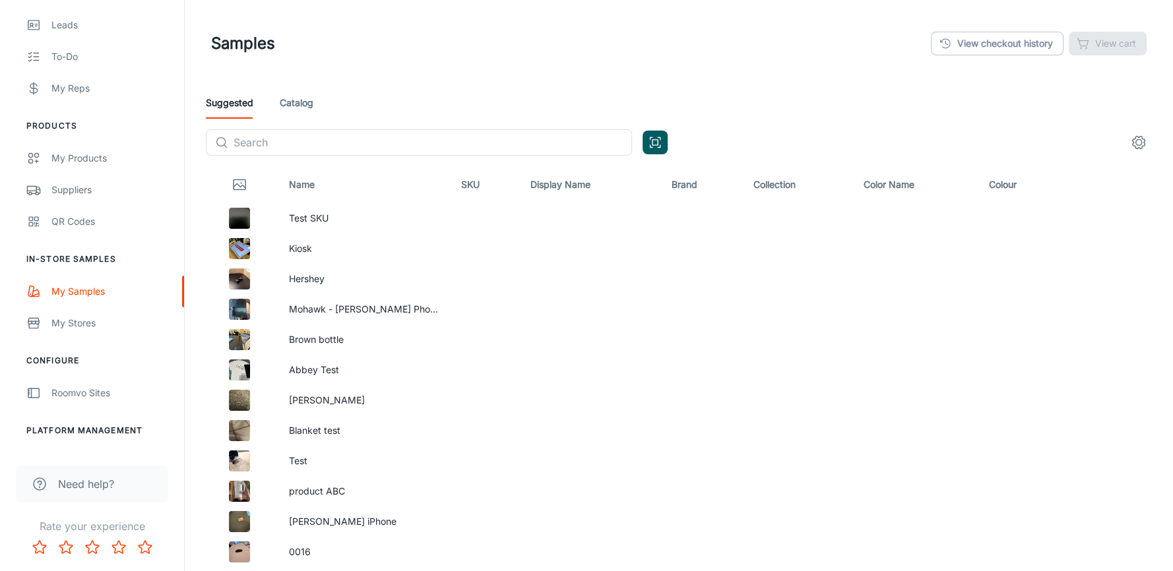
click at [291, 106] on link "Catalog" at bounding box center [297, 103] width 34 height 32
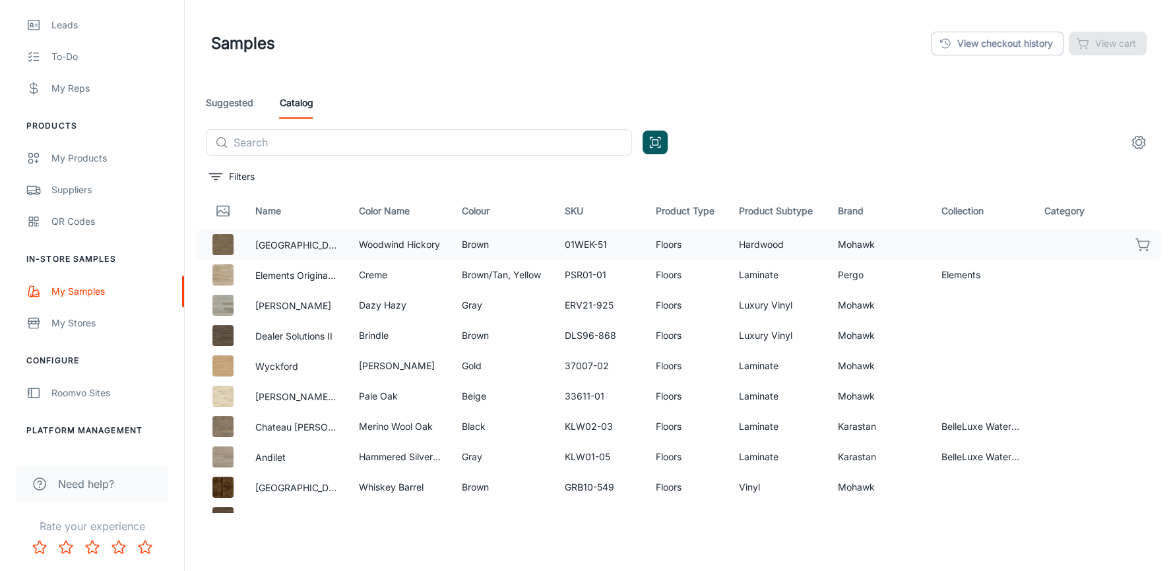
click at [1142, 244] on icon "button" at bounding box center [1143, 245] width 16 height 16
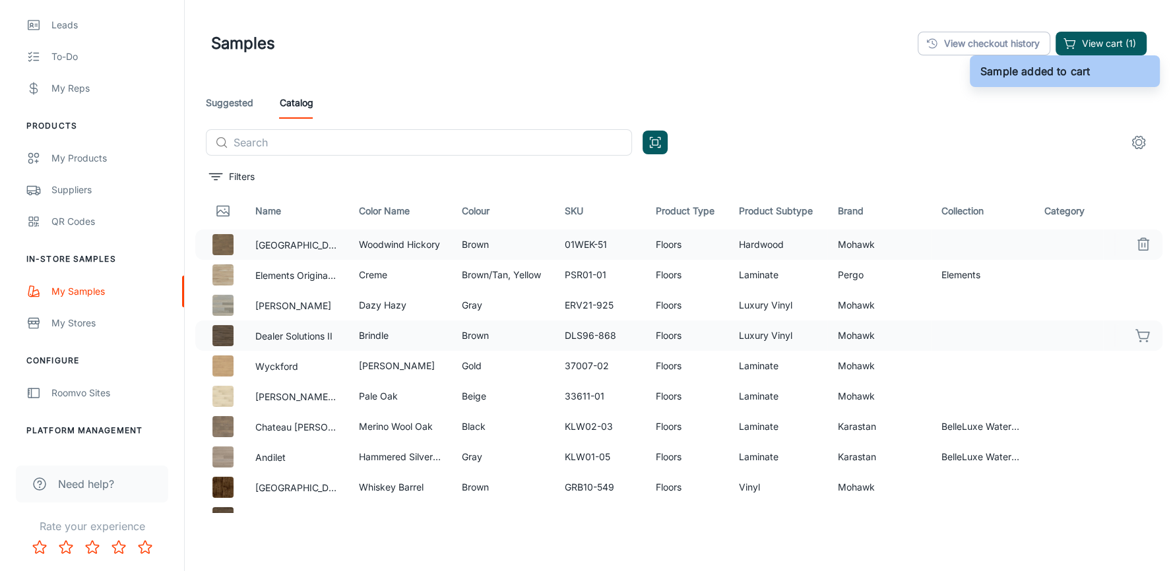
click at [1139, 334] on icon "button" at bounding box center [1143, 336] width 16 height 16
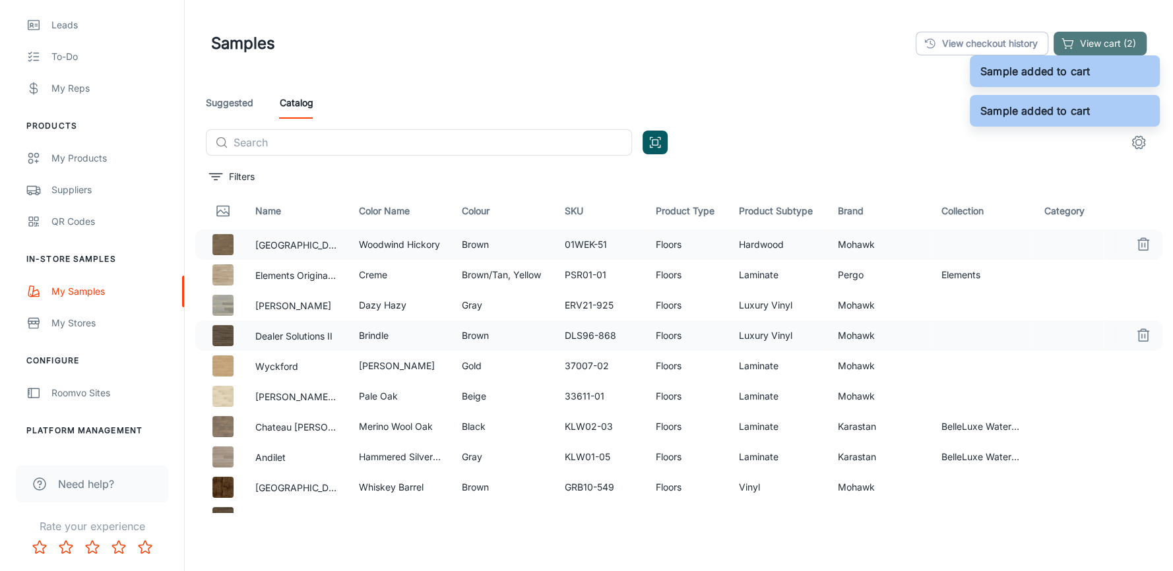
click at [1090, 44] on button "View cart (2)" at bounding box center [1099, 44] width 93 height 24
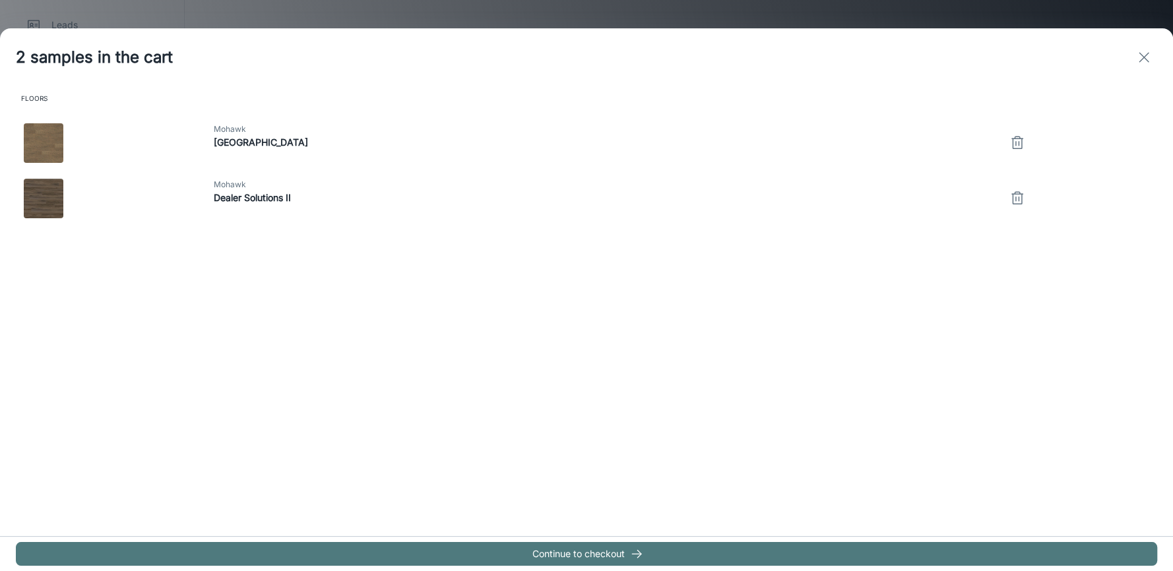
click at [561, 557] on button "Continue to checkout" at bounding box center [586, 554] width 1141 height 24
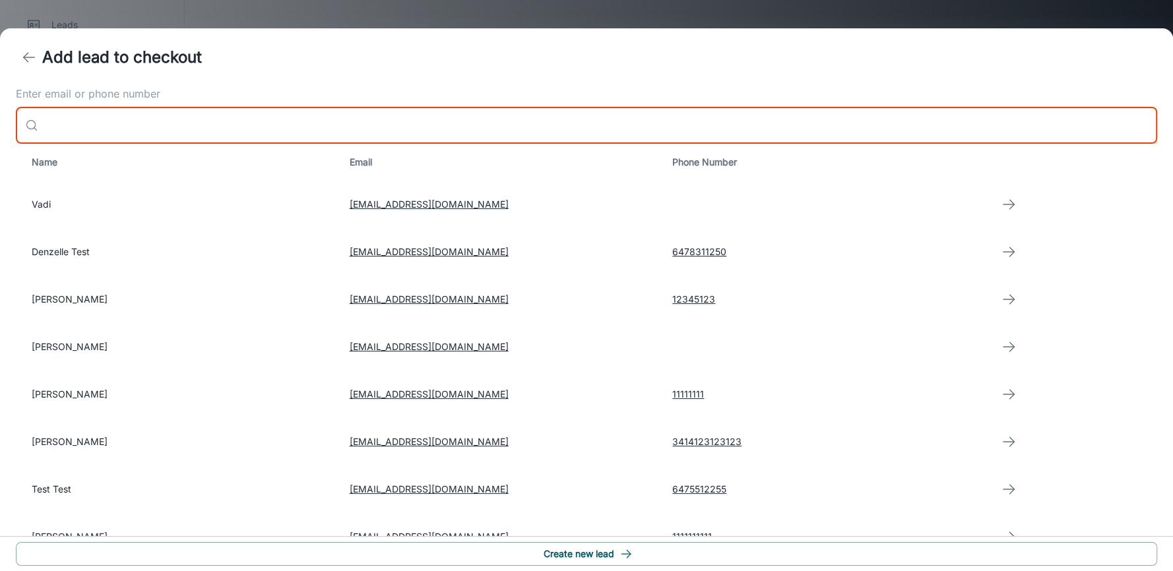
click at [262, 118] on input "Enter email or phone number" at bounding box center [600, 125] width 1113 height 37
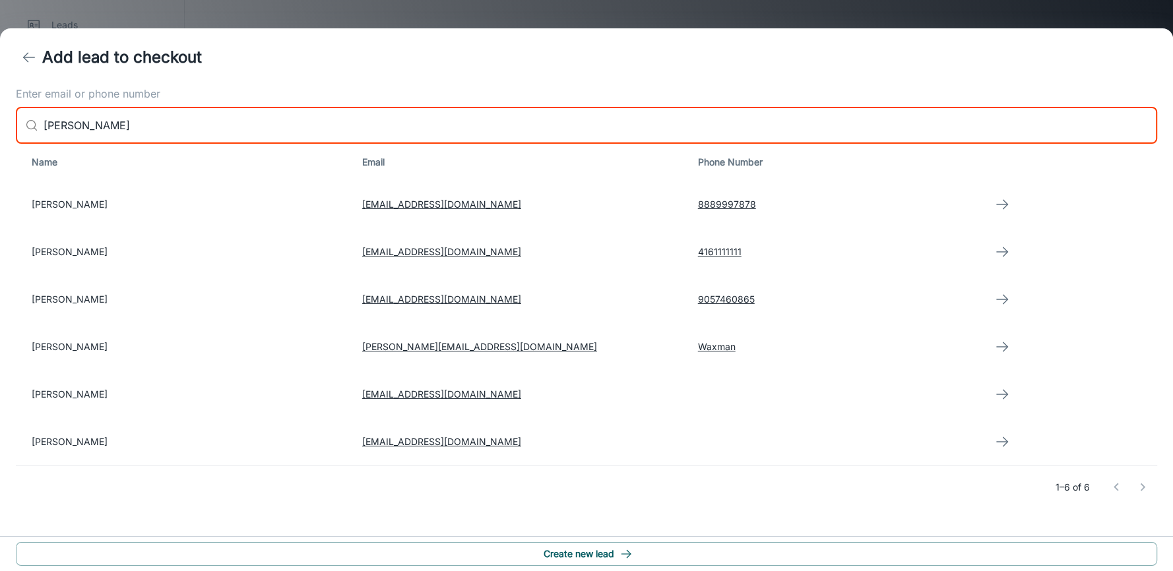
type input "[PERSON_NAME]"
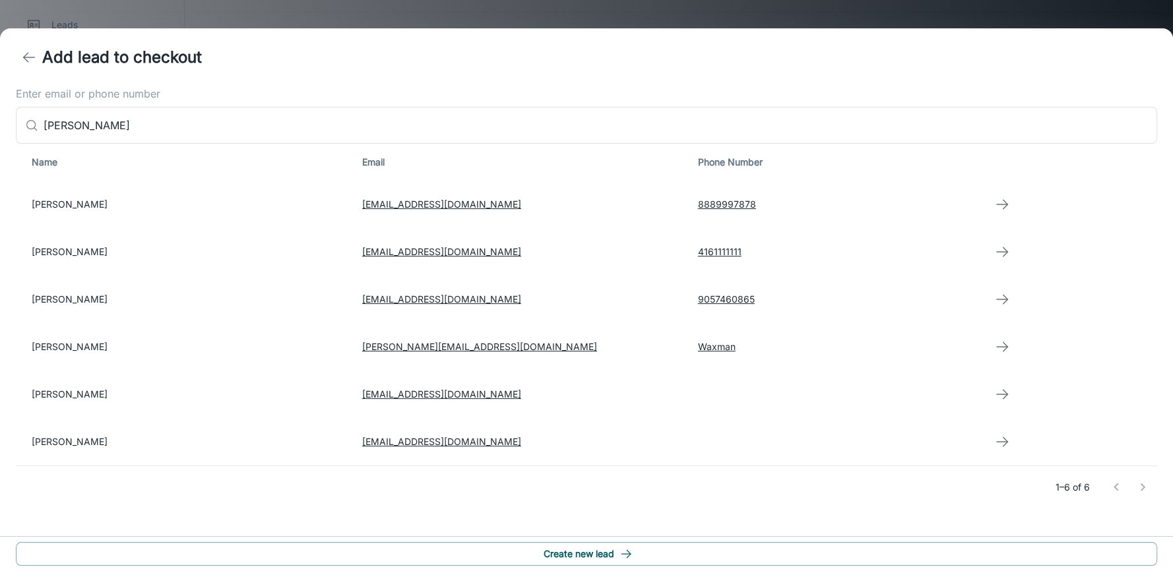
click at [495, 505] on div "1–6 of 6" at bounding box center [586, 487] width 1141 height 42
click at [994, 395] on icon "button" at bounding box center [1002, 395] width 16 height 16
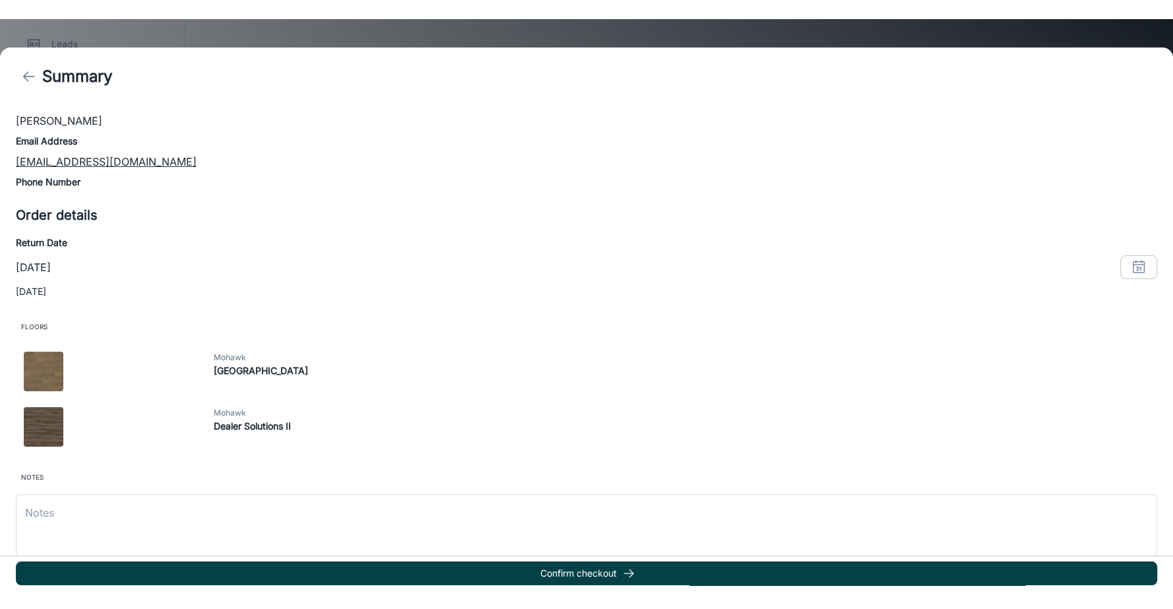
scroll to position [123, 0]
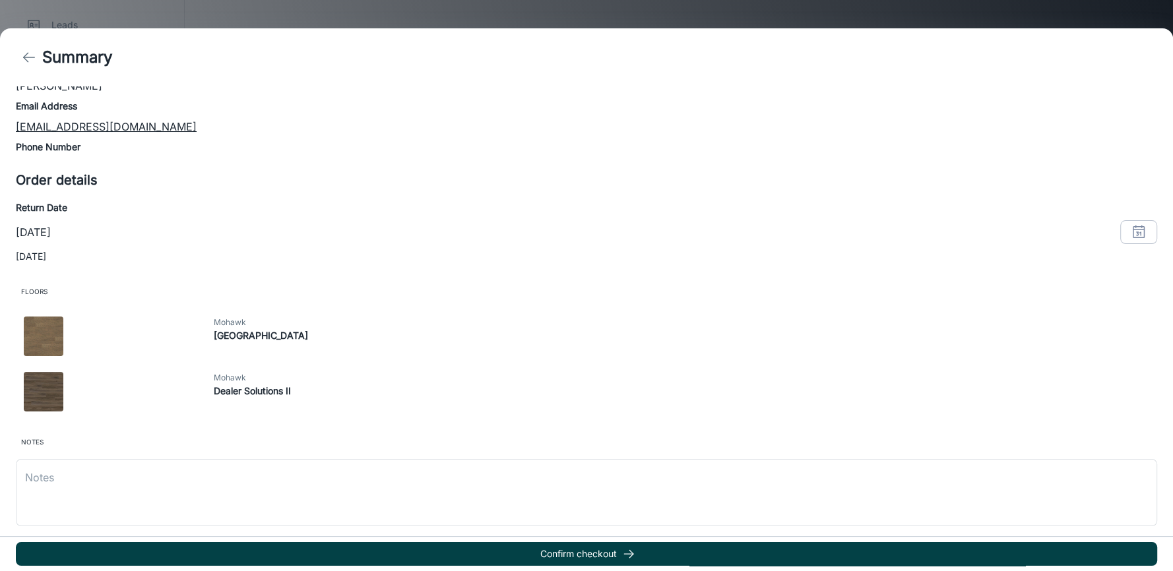
click at [665, 560] on button "Confirm checkout" at bounding box center [586, 554] width 1141 height 24
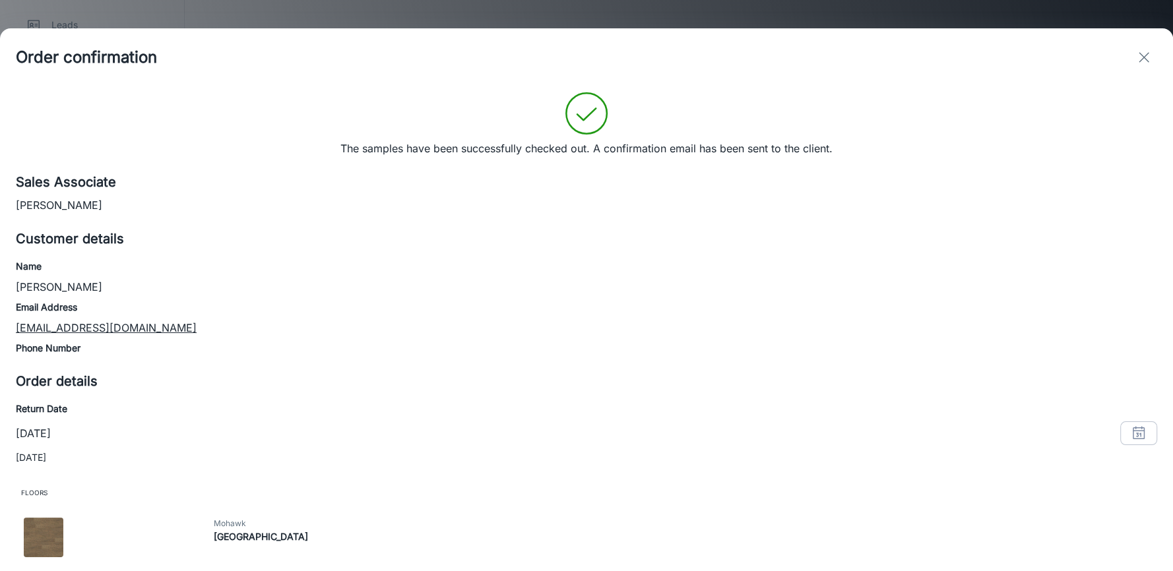
click at [1140, 50] on icon "exit" at bounding box center [1144, 57] width 16 height 16
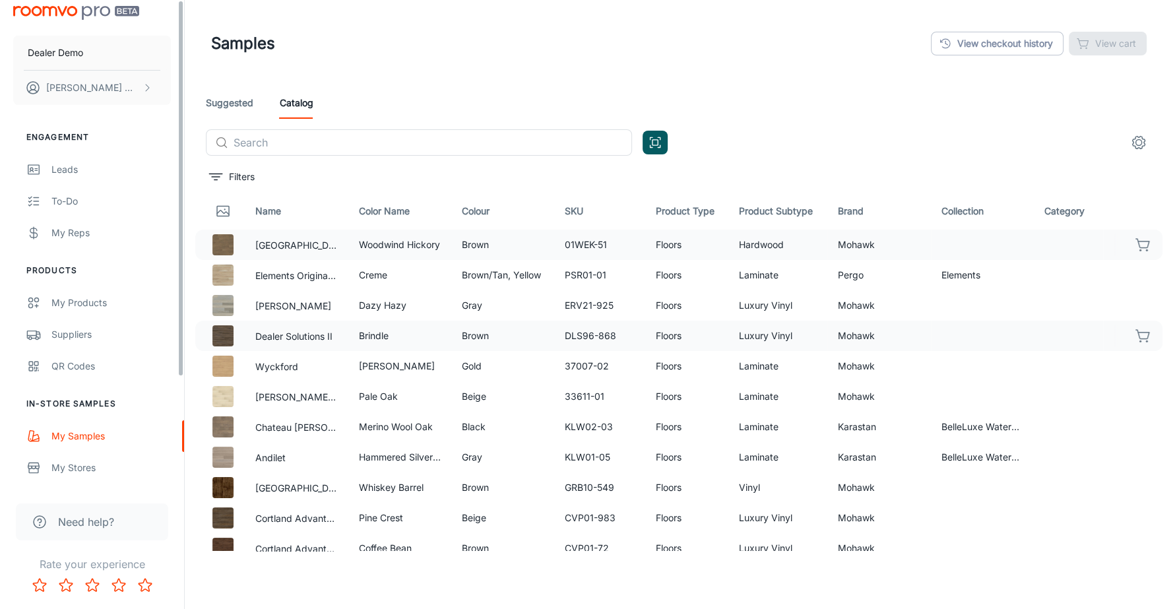
scroll to position [0, 0]
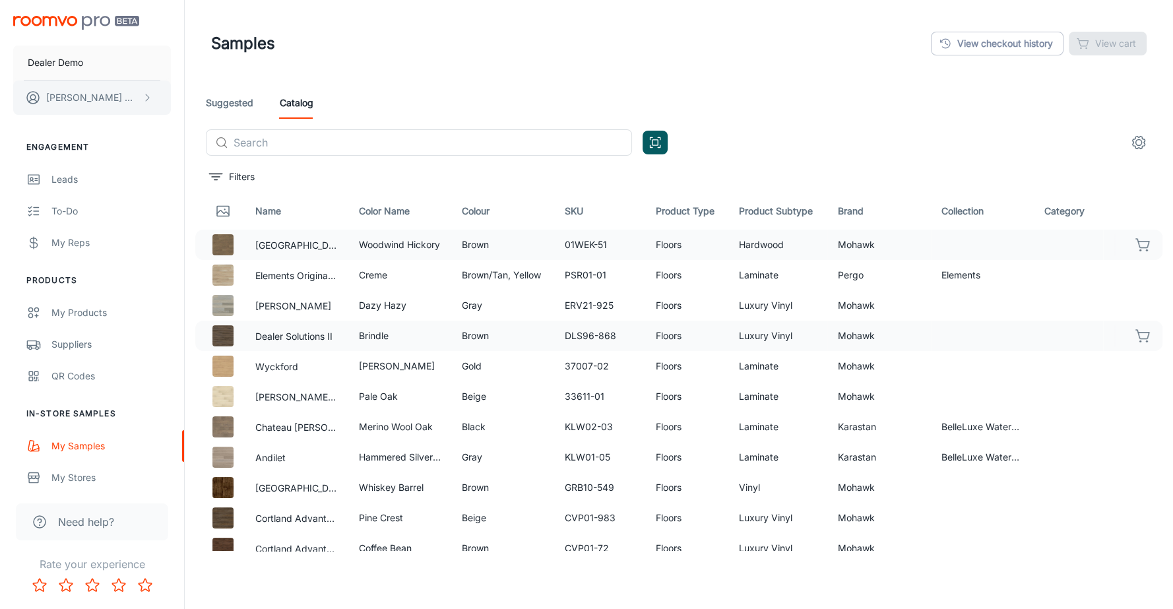
click at [127, 100] on button "[PERSON_NAME]" at bounding box center [92, 97] width 158 height 34
click at [202, 131] on ul "User Profile Log out" at bounding box center [206, 107] width 71 height 55
click at [202, 122] on li "Log out" at bounding box center [206, 119] width 71 height 22
